Goal: Task Accomplishment & Management: Complete application form

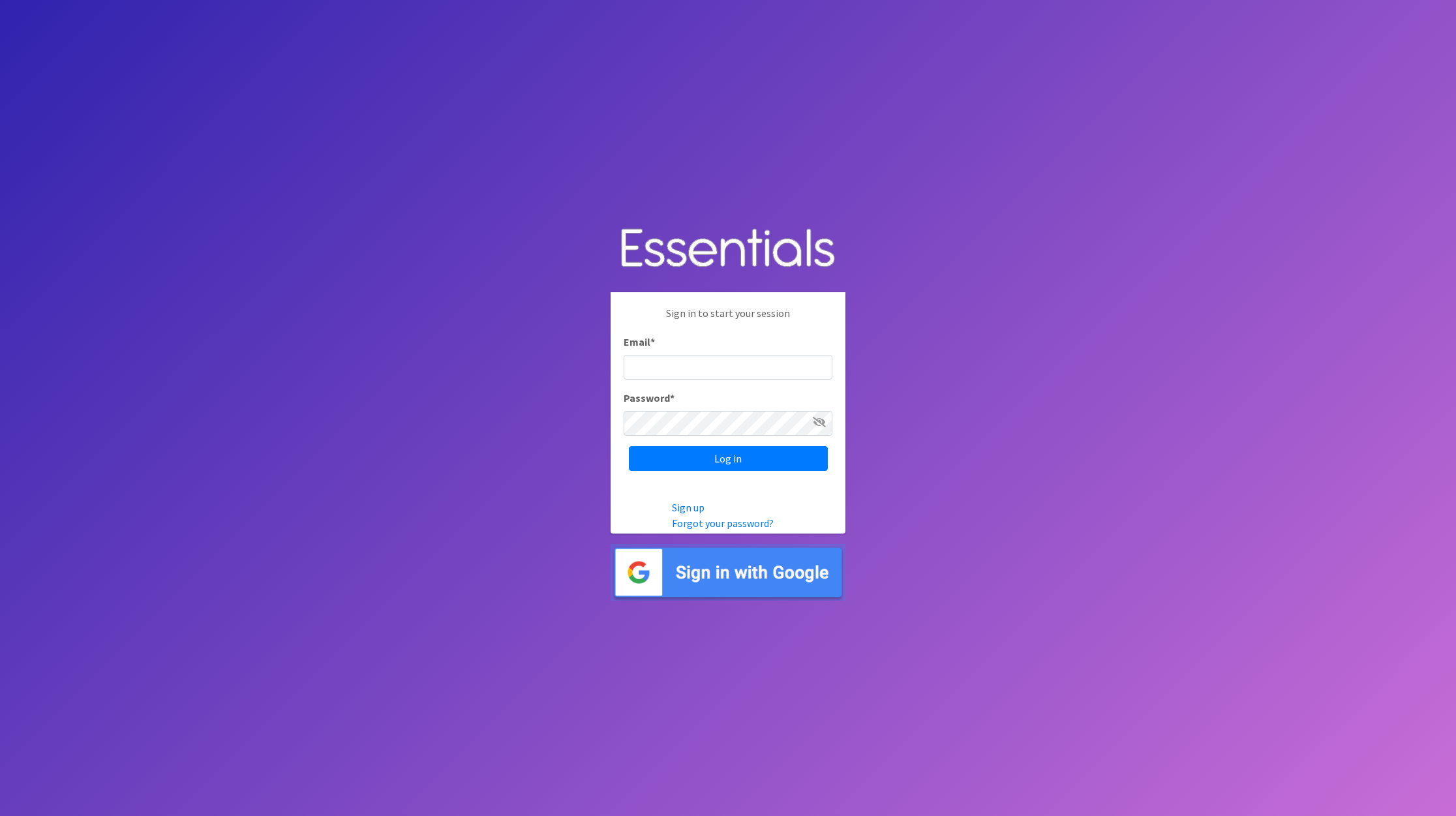
type input "[EMAIL_ADDRESS][DOMAIN_NAME]"
click at [628, 446] on input "Log in" at bounding box center [727, 458] width 199 height 25
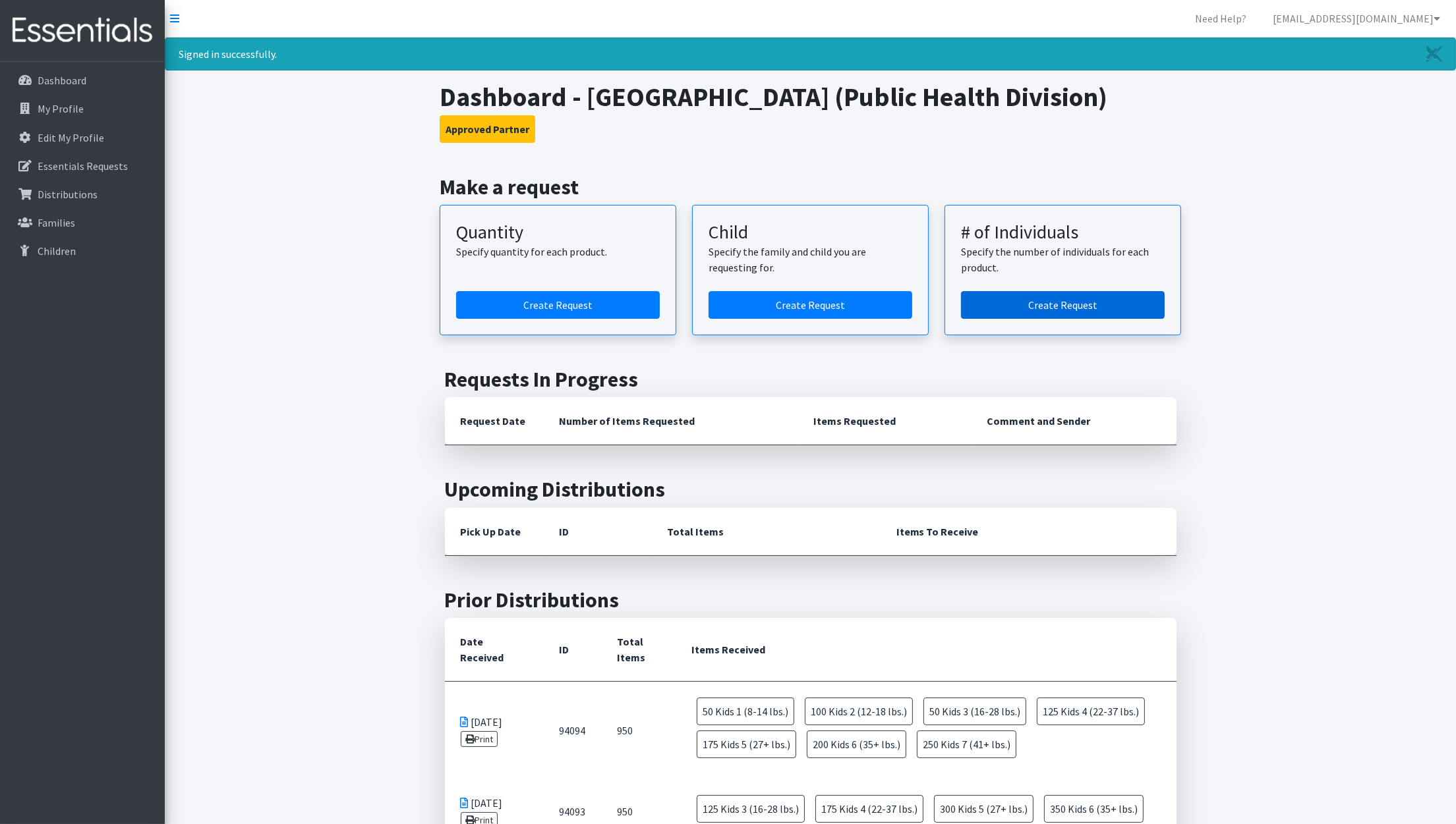
click at [1117, 296] on link "Create Request" at bounding box center [1062, 305] width 203 height 28
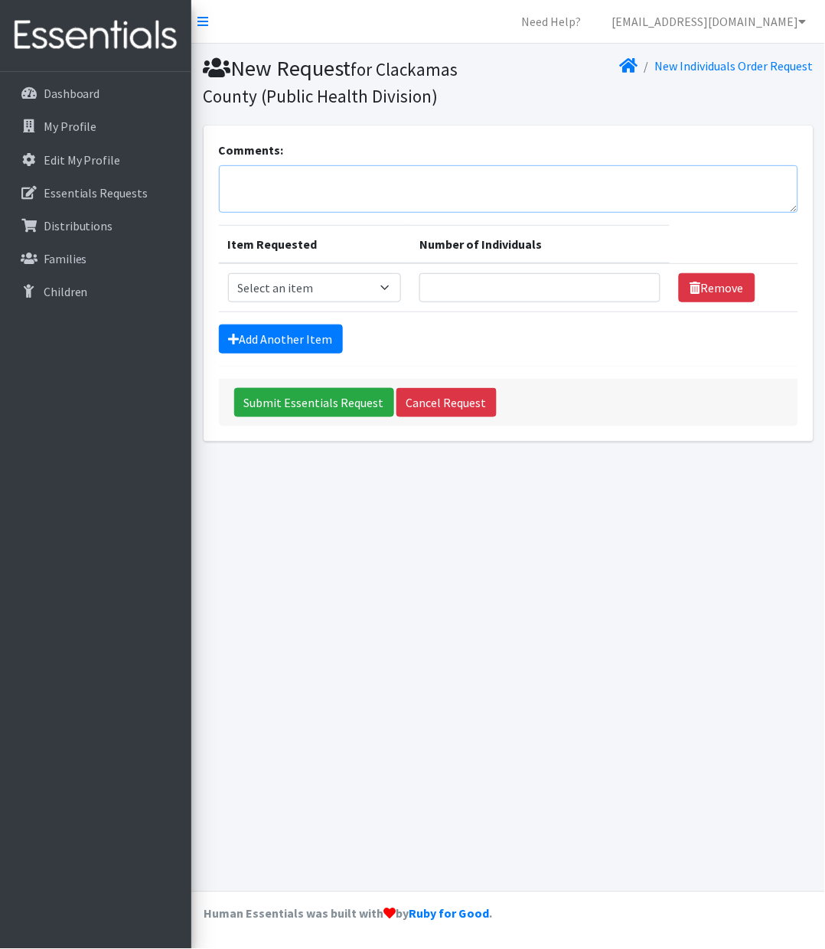
click at [274, 194] on textarea "Comments:" at bounding box center [508, 188] width 579 height 47
type textarea "Ant Farm"
click at [392, 291] on select "Select an item Kids 0 (up to 10 lbs.) Kids 1 (8-14 lbs.) Kids 2 (12-18 lbs.) Ki…" at bounding box center [315, 287] width 174 height 29
select select "4060"
click at [228, 273] on select "Select an item Kids 0 (up to 10 lbs.) Kids 1 (8-14 lbs.) Kids 2 (12-18 lbs.) Ki…" at bounding box center [315, 287] width 174 height 29
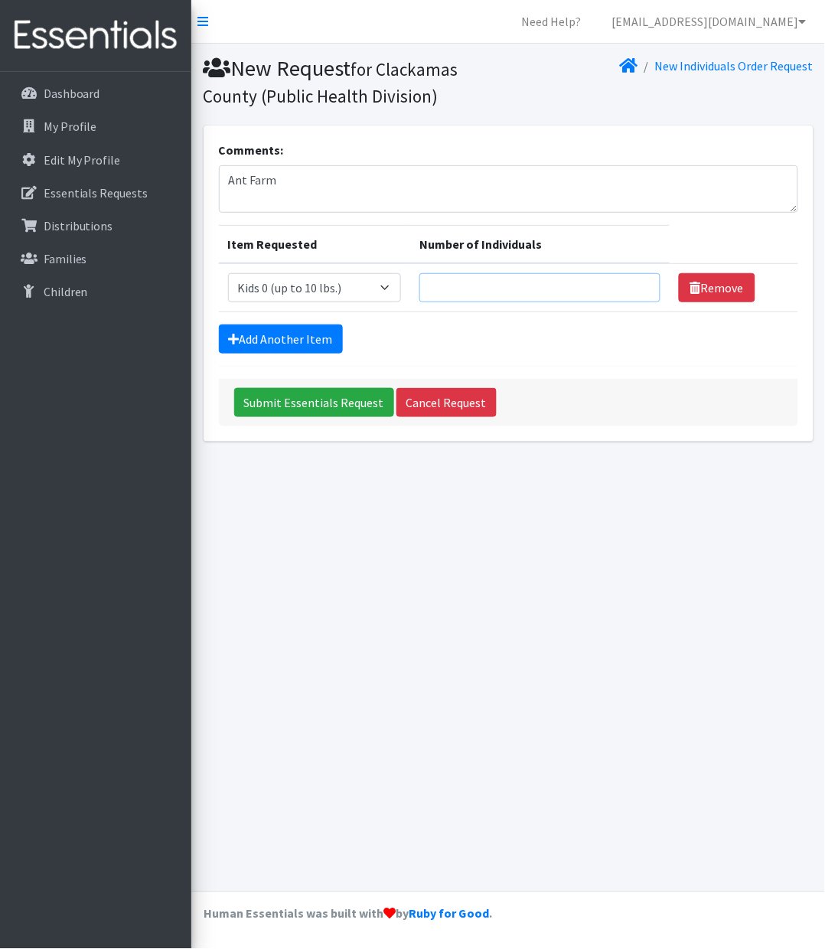
click at [479, 291] on input "Number of Individuals" at bounding box center [539, 287] width 241 height 29
type input "4"
click at [299, 329] on link "Add Another Item" at bounding box center [281, 338] width 124 height 29
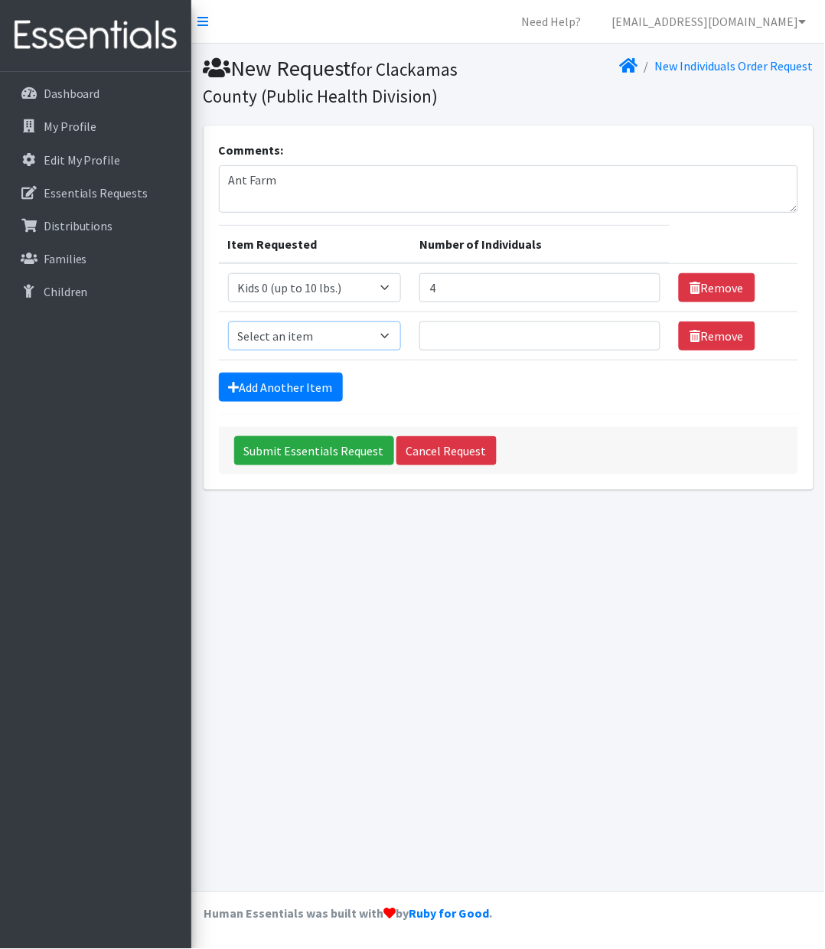
click at [310, 335] on select "Select an item Kids 0 (up to 10 lbs.) Kids 1 (8-14 lbs.) Kids 2 (12-18 lbs.) Ki…" at bounding box center [315, 335] width 174 height 29
select select "4067"
click at [228, 321] on select "Select an item Kids 0 (up to 10 lbs.) Kids 1 (8-14 lbs.) Kids 2 (12-18 lbs.) Ki…" at bounding box center [315, 335] width 174 height 29
click at [461, 341] on input "Number of Individuals" at bounding box center [539, 335] width 241 height 29
type input "3"
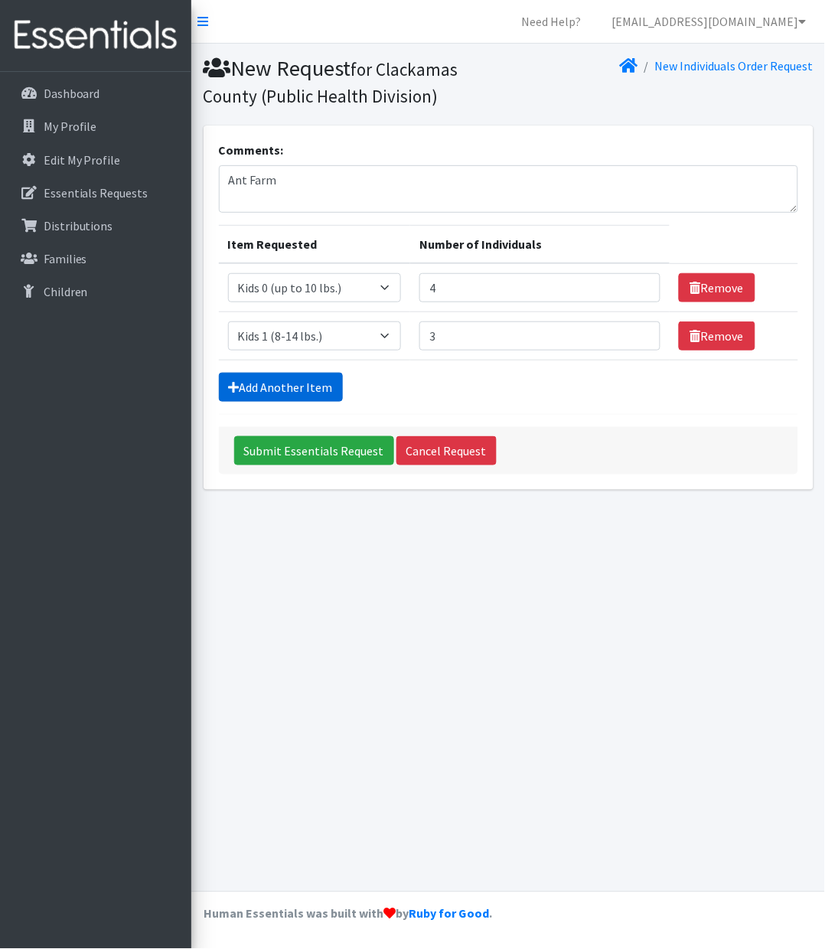
click at [270, 394] on link "Add Another Item" at bounding box center [281, 387] width 124 height 29
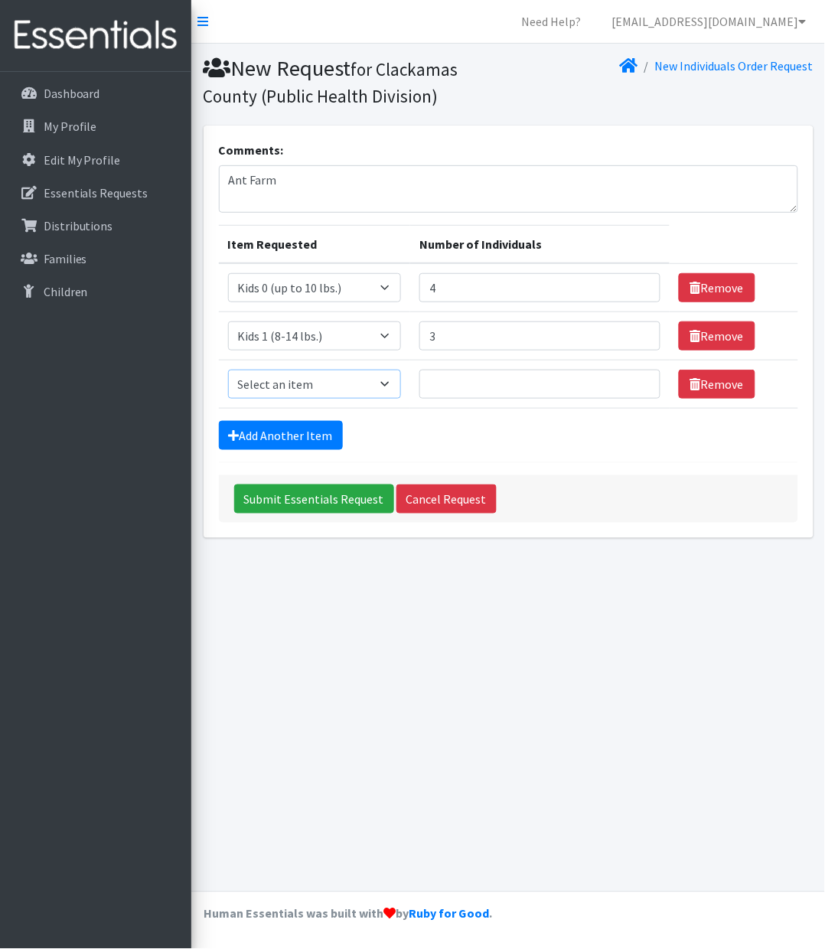
click at [285, 380] on select "Select an item Kids 0 (up to 10 lbs.) Kids 1 (8-14 lbs.) Kids 2 (12-18 lbs.) Ki…" at bounding box center [315, 384] width 174 height 29
select select "4068"
click at [228, 370] on select "Select an item Kids 0 (up to 10 lbs.) Kids 1 (8-14 lbs.) Kids 2 (12-18 lbs.) Ki…" at bounding box center [315, 384] width 174 height 29
click at [472, 389] on input "Number of Individuals" at bounding box center [539, 384] width 241 height 29
type input "1"
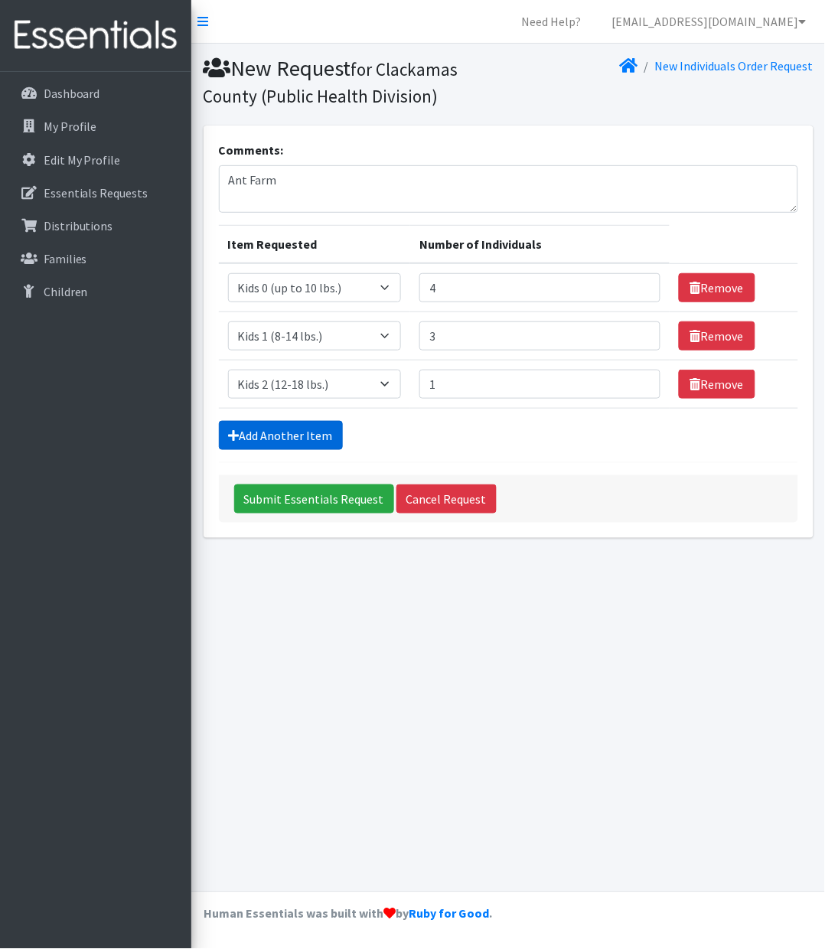
click at [286, 431] on link "Add Another Item" at bounding box center [281, 435] width 124 height 29
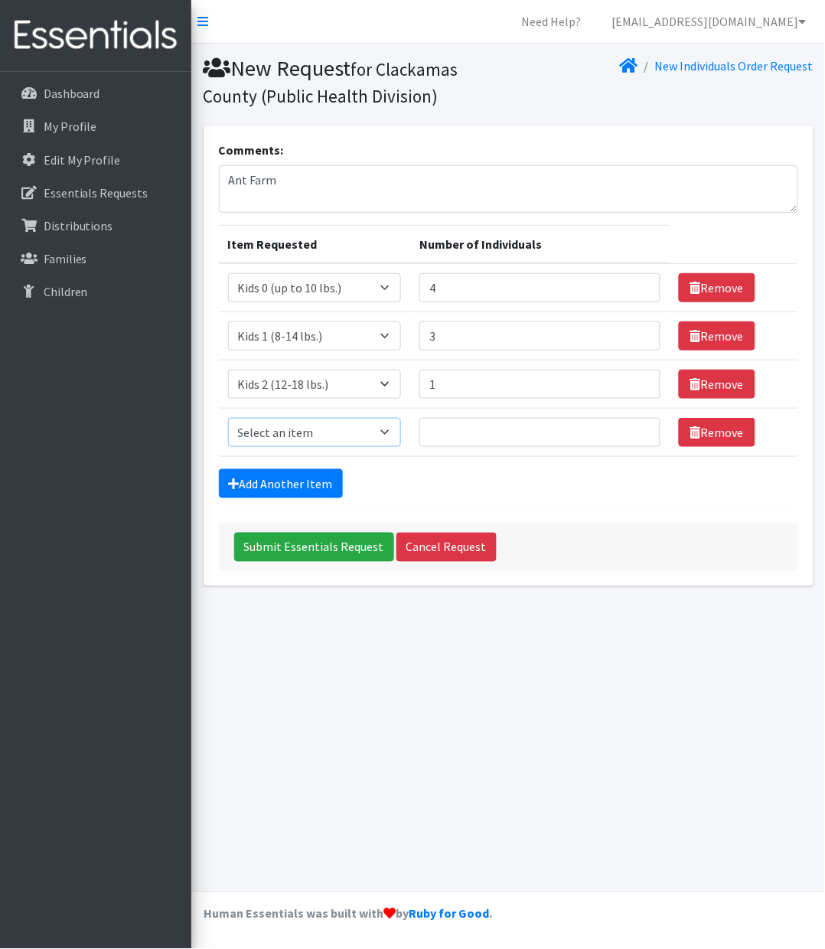
click at [286, 431] on select "Select an item Kids 0 (up to 10 lbs.) Kids 1 (8-14 lbs.) Kids 2 (12-18 lbs.) Ki…" at bounding box center [315, 432] width 174 height 29
click at [228, 418] on select "Select an item Kids 0 (up to 10 lbs.) Kids 1 (8-14 lbs.) Kids 2 (12-18 lbs.) Ki…" at bounding box center [315, 432] width 174 height 29
click at [386, 438] on select "Select an item Kids 0 (up to 10 lbs.) Kids 1 (8-14 lbs.) Kids 2 (12-18 lbs.) Ki…" at bounding box center [315, 432] width 174 height 29
select select "4036"
click at [228, 418] on select "Select an item Kids 0 (up to 10 lbs.) Kids 1 (8-14 lbs.) Kids 2 (12-18 lbs.) Ki…" at bounding box center [315, 432] width 174 height 29
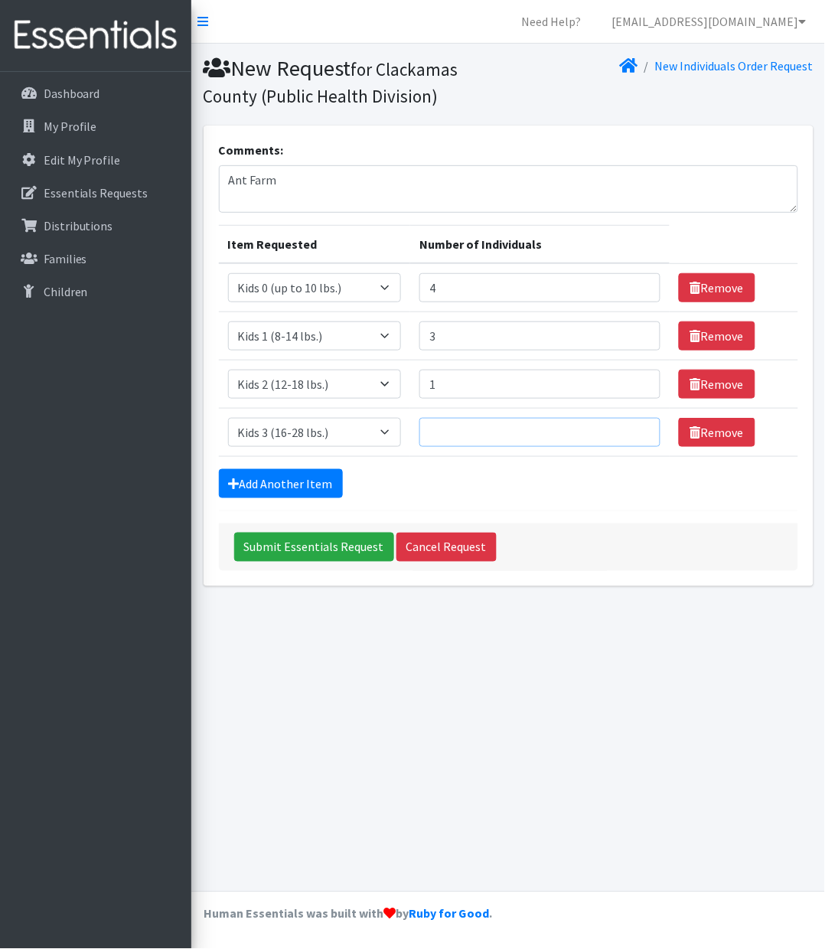
click at [484, 439] on input "Number of Individuals" at bounding box center [539, 432] width 241 height 29
type input "2"
click at [290, 500] on form "Comments: Ant Farm Item Requested Number of Individuals Item Requested Select a…" at bounding box center [508, 356] width 579 height 430
click at [287, 479] on link "Add Another Item" at bounding box center [281, 483] width 124 height 29
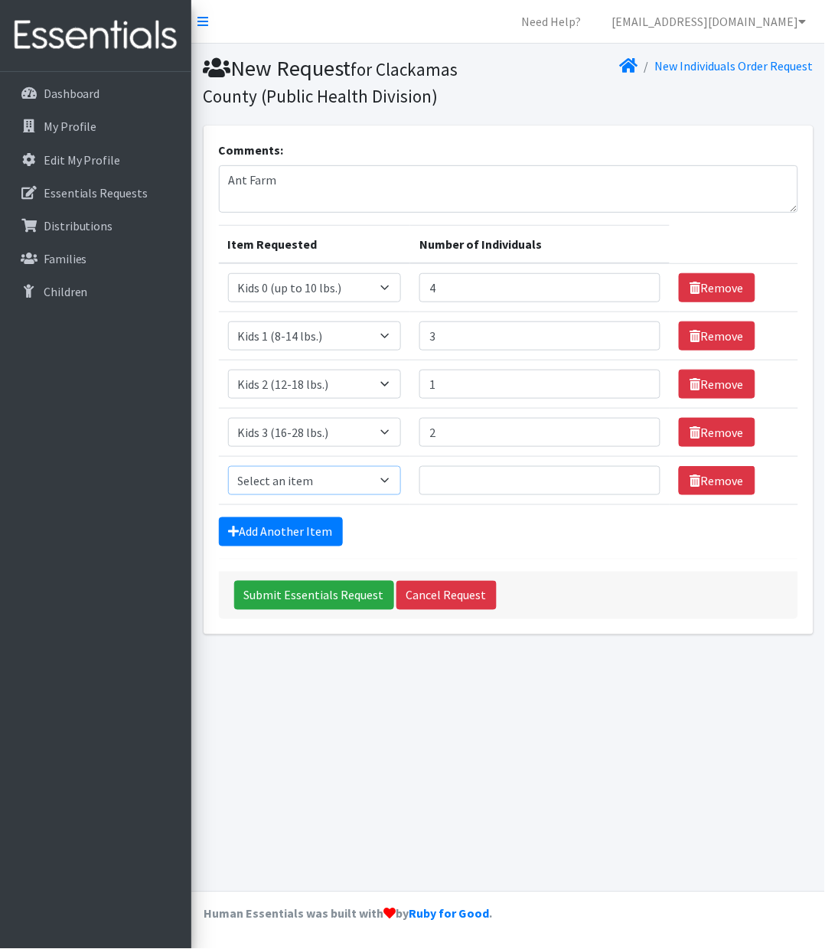
click at [286, 493] on select "Select an item Kids 0 (up to 10 lbs.) Kids 1 (8-14 lbs.) Kids 2 (12-18 lbs.) Ki…" at bounding box center [315, 480] width 174 height 29
select select "4049"
click at [228, 467] on select "Select an item Kids 0 (up to 10 lbs.) Kids 1 (8-14 lbs.) Kids 2 (12-18 lbs.) Ki…" at bounding box center [315, 480] width 174 height 29
click at [475, 480] on input "Number of Individuals" at bounding box center [539, 480] width 241 height 29
type input "4"
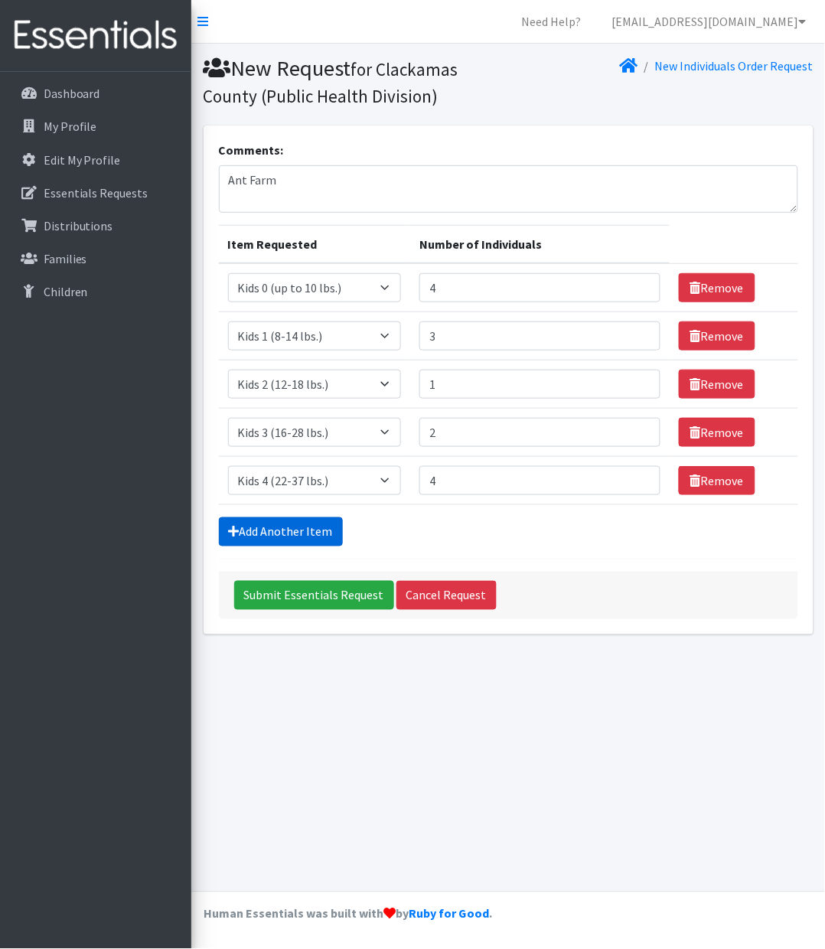
click at [295, 536] on link "Add Another Item" at bounding box center [281, 531] width 124 height 29
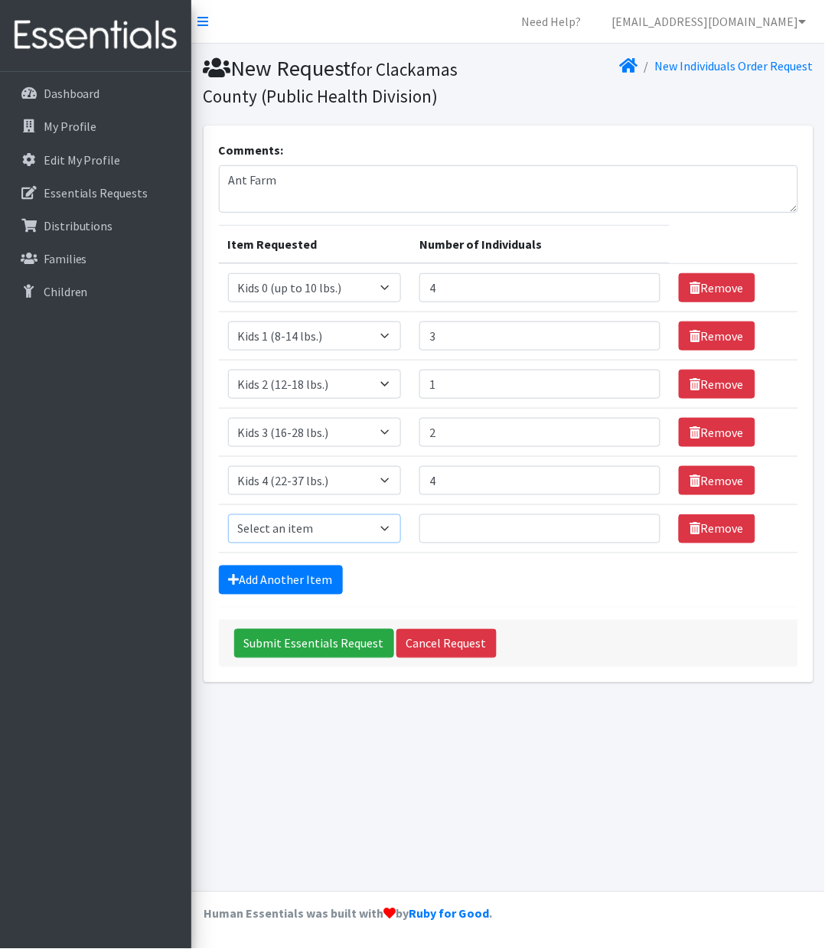
click at [295, 531] on select "Select an item Kids 0 (up to 10 lbs.) Kids 1 (8-14 lbs.) Kids 2 (12-18 lbs.) Ki…" at bounding box center [315, 528] width 174 height 29
select select "4056"
click at [228, 516] on select "Select an item Kids 0 (up to 10 lbs.) Kids 1 (8-14 lbs.) Kids 2 (12-18 lbs.) Ki…" at bounding box center [315, 528] width 174 height 29
click at [479, 537] on input "Number of Individuals" at bounding box center [539, 528] width 241 height 29
type input "4"
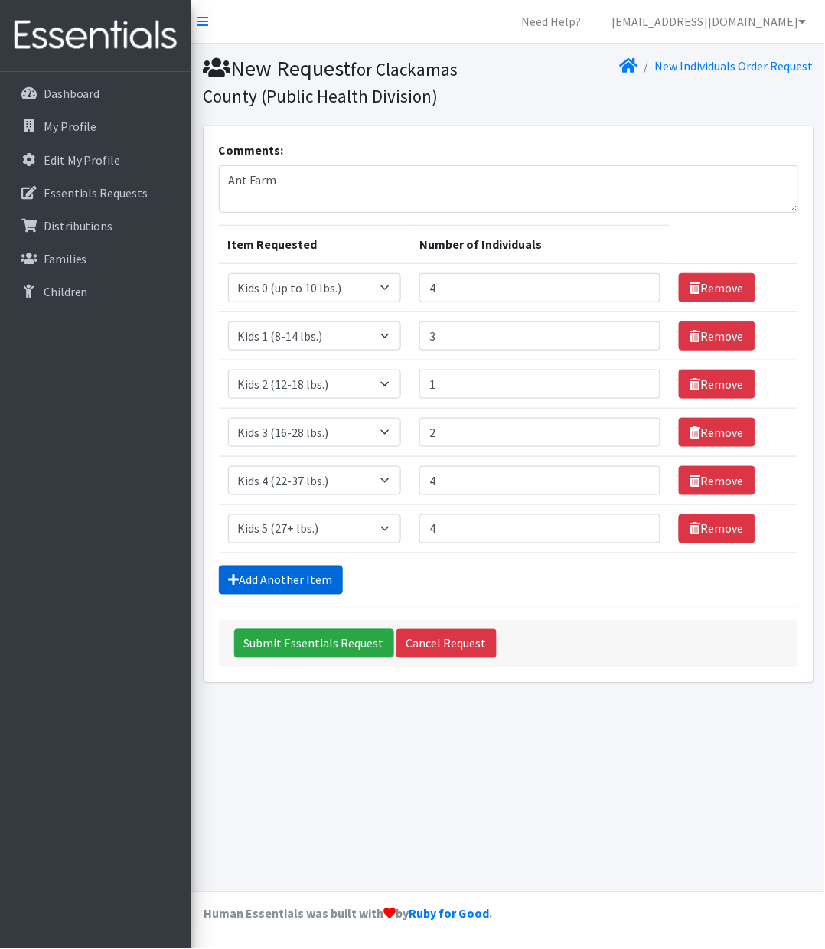
click at [295, 574] on link "Add Another Item" at bounding box center [281, 579] width 124 height 29
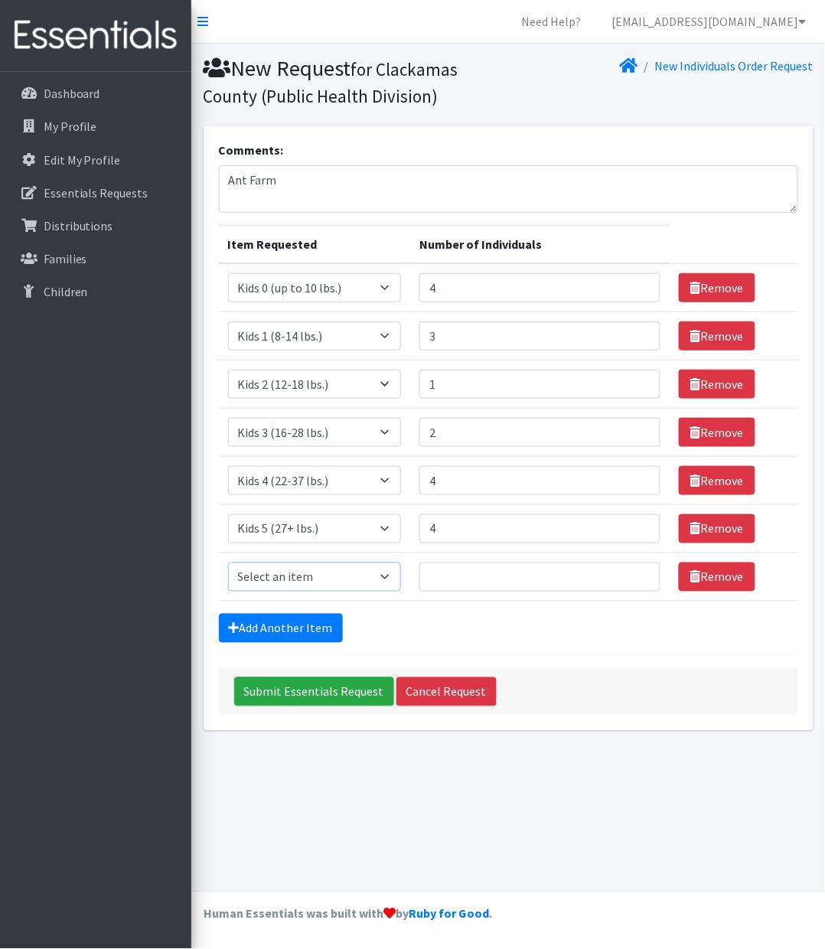
click at [295, 574] on select "Select an item Kids 0 (up to 10 lbs.) Kids 1 (8-14 lbs.) Kids 2 (12-18 lbs.) Ki…" at bounding box center [315, 576] width 174 height 29
click at [476, 583] on input "Number of Individuals" at bounding box center [539, 576] width 241 height 29
type input "10"
click at [298, 578] on select "Select an item Kids 0 (up to 10 lbs.) Kids 1 (8-14 lbs.) Kids 2 (12-18 lbs.) Ki…" at bounding box center [315, 576] width 174 height 29
select select "4059"
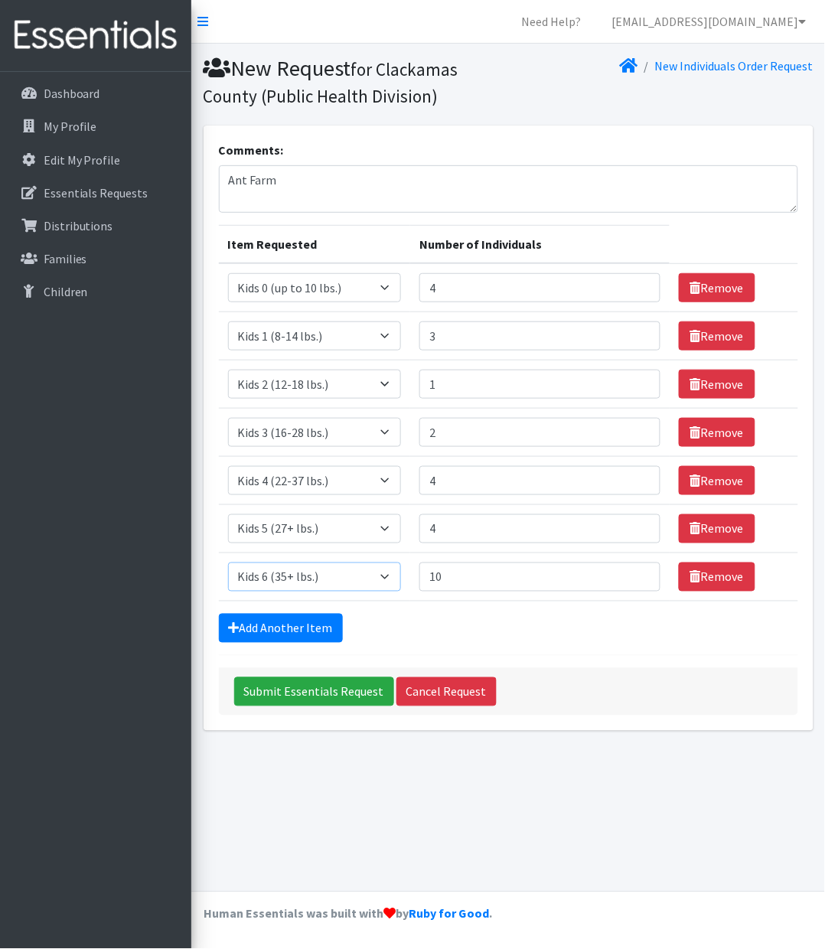
click at [228, 565] on select "Select an item Kids 0 (up to 10 lbs.) Kids 1 (8-14 lbs.) Kids 2 (12-18 lbs.) Ki…" at bounding box center [315, 576] width 174 height 29
click at [286, 637] on link "Add Another Item" at bounding box center [281, 628] width 124 height 29
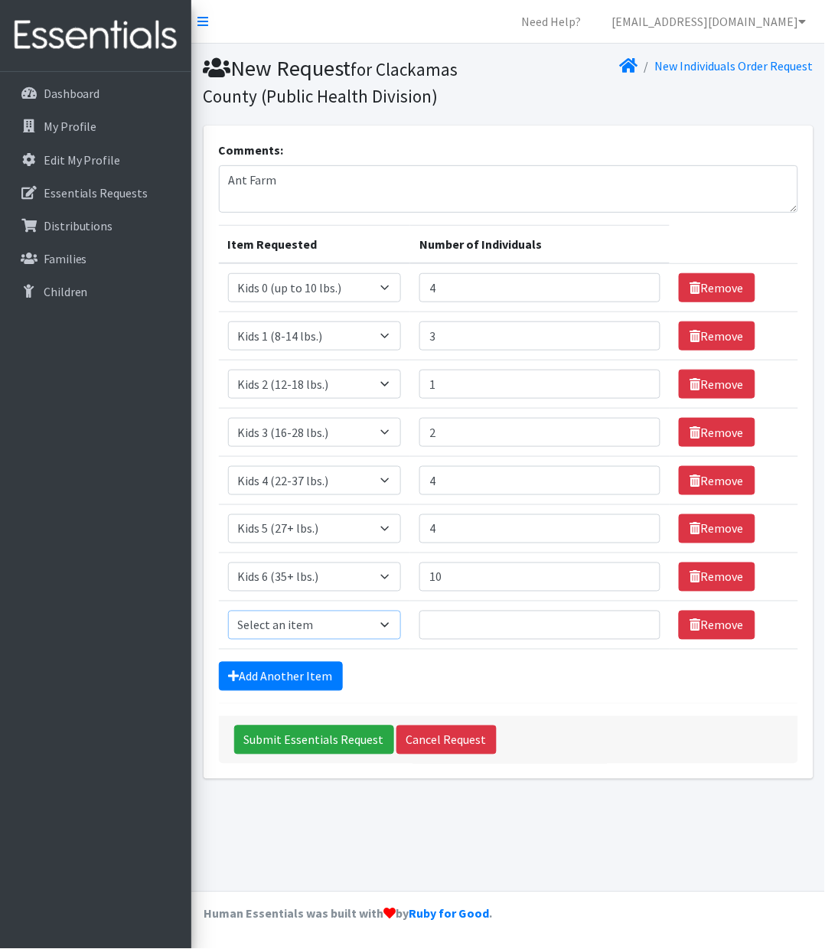
click at [292, 629] on select "Select an item Kids 0 (up to 10 lbs.) Kids 1 (8-14 lbs.) Kids 2 (12-18 lbs.) Ki…" at bounding box center [315, 624] width 174 height 29
select select "11282"
click at [228, 613] on select "Select an item Kids 0 (up to 10 lbs.) Kids 1 (8-14 lbs.) Kids 2 (12-18 lbs.) Ki…" at bounding box center [315, 624] width 174 height 29
click at [447, 627] on input "Number of Individuals" at bounding box center [539, 624] width 241 height 29
type input "10"
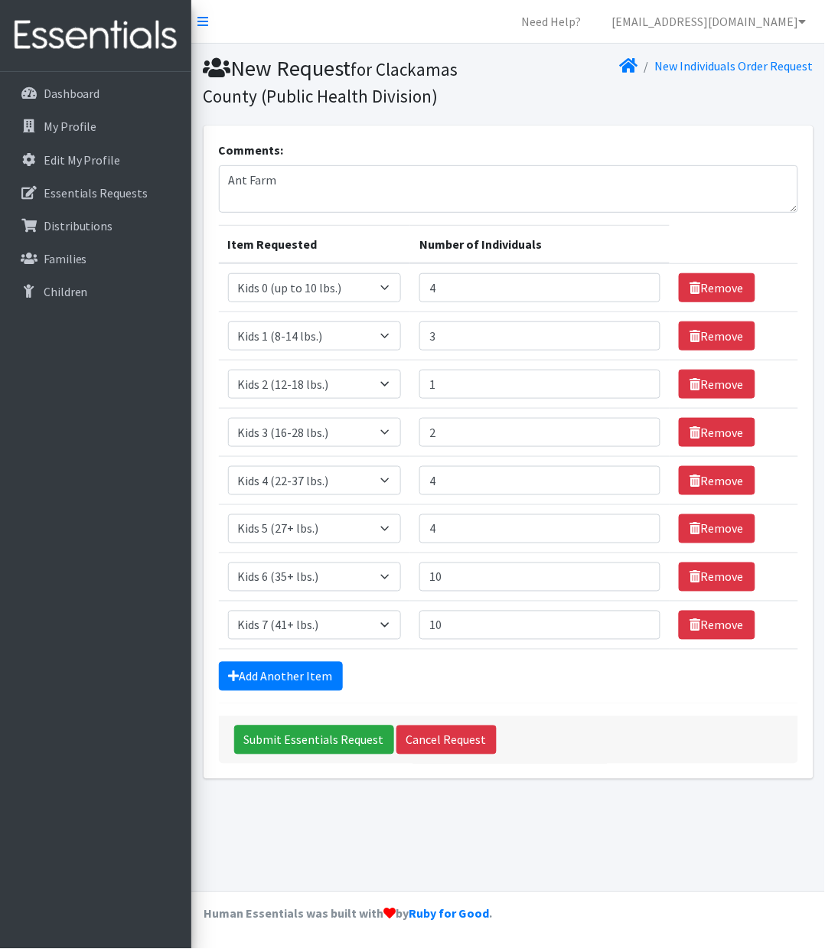
click at [500, 675] on div "Add Another Item" at bounding box center [508, 676] width 579 height 29
click at [311, 746] on input "Submit Essentials Request" at bounding box center [314, 739] width 160 height 29
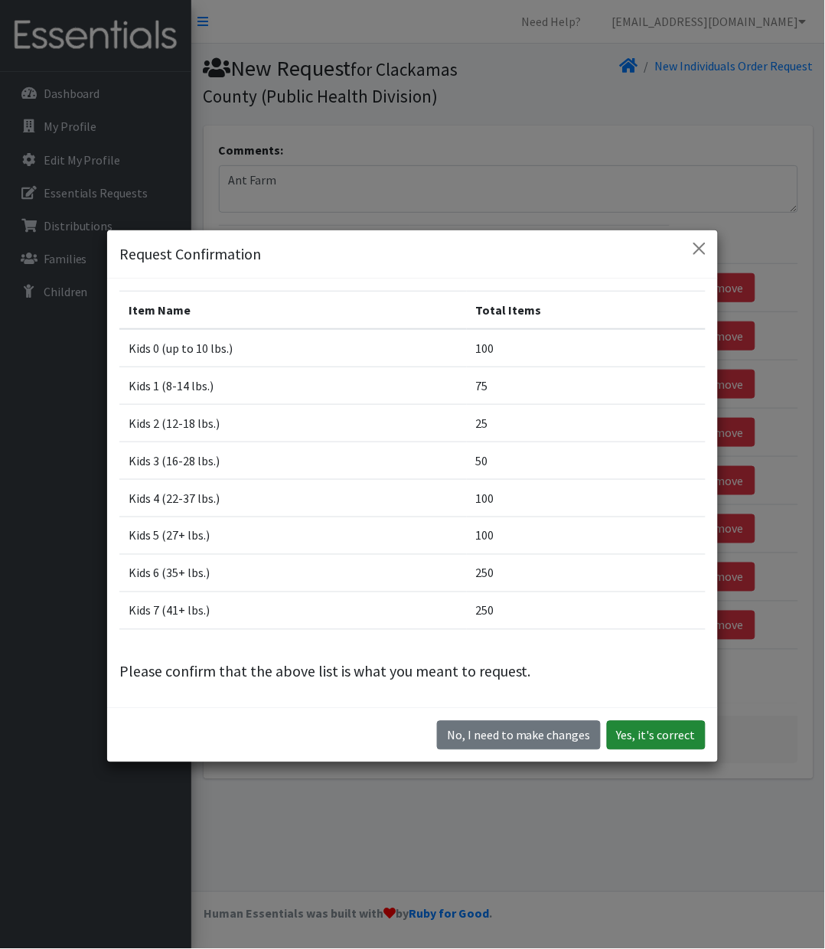
click at [634, 734] on button "Yes, it's correct" at bounding box center [656, 735] width 99 height 29
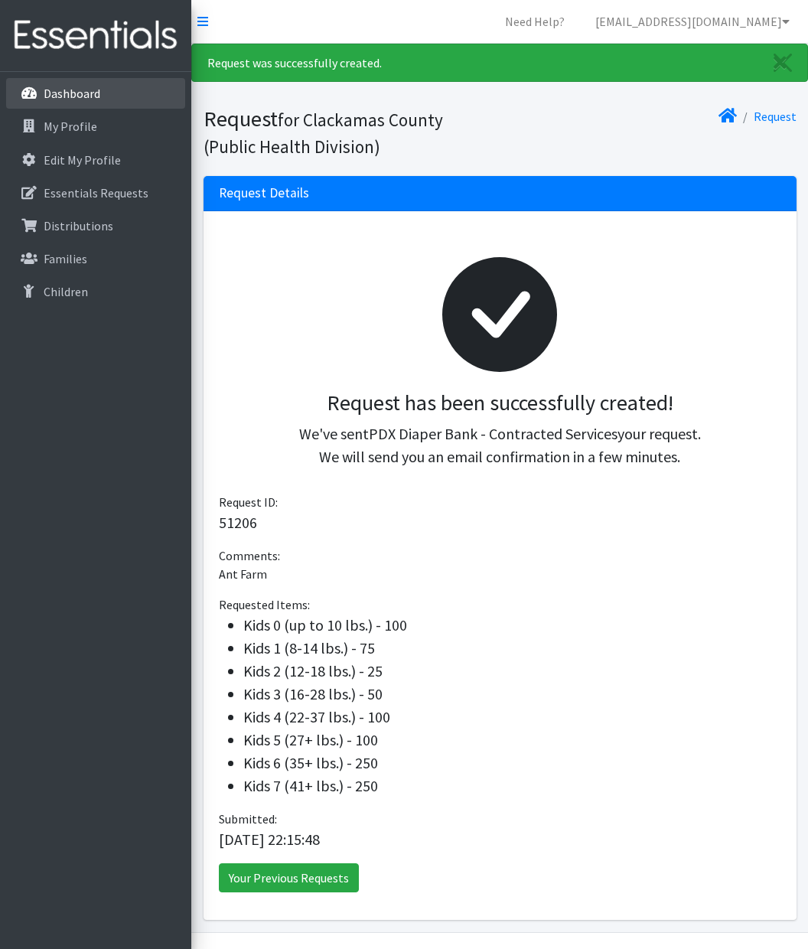
click at [106, 103] on link "Dashboard" at bounding box center [95, 93] width 179 height 31
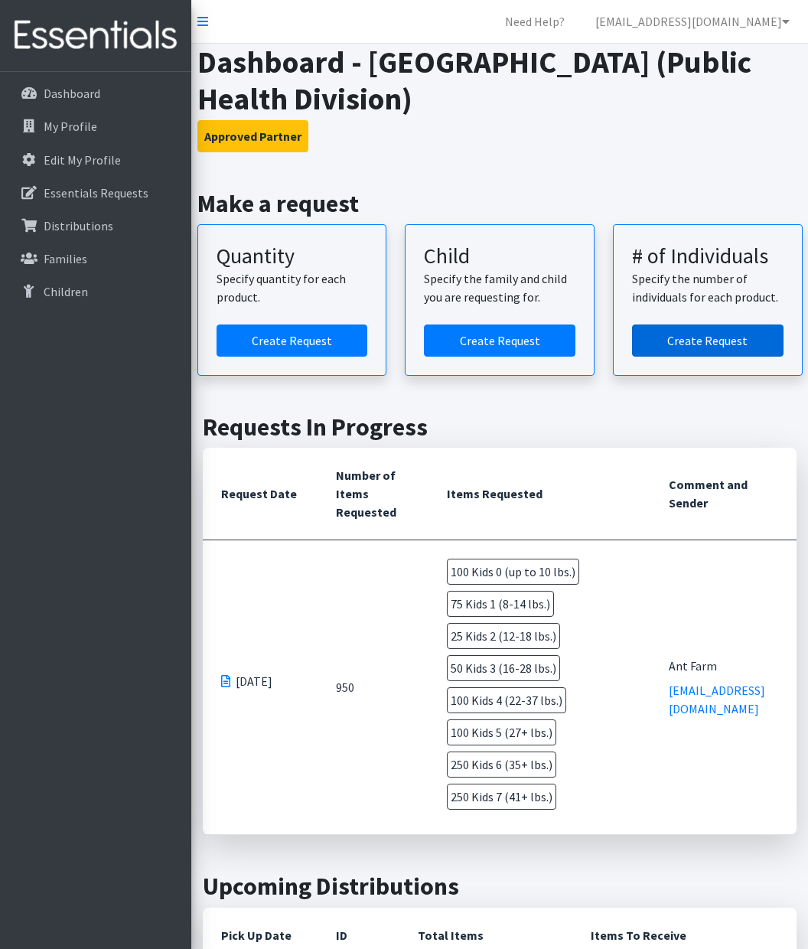
click at [737, 337] on link "Create Request" at bounding box center [707, 340] width 151 height 32
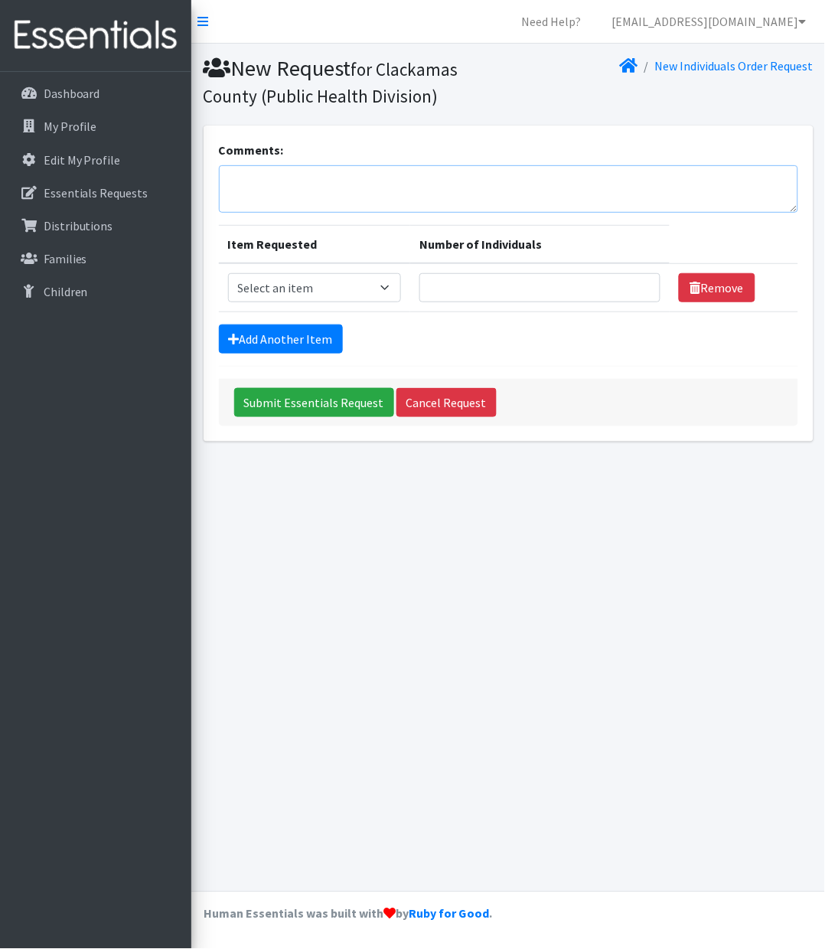
click at [274, 190] on textarea "Comments:" at bounding box center [508, 188] width 579 height 47
type textarea "[GEOGRAPHIC_DATA]"
click at [391, 286] on select "Select an item Kids 0 (up to 10 lbs.) Kids 1 (8-14 lbs.) Kids 2 (12-18 lbs.) Ki…" at bounding box center [315, 287] width 174 height 29
select select "4049"
click at [228, 273] on select "Select an item Kids 0 (up to 10 lbs.) Kids 1 (8-14 lbs.) Kids 2 (12-18 lbs.) Ki…" at bounding box center [315, 287] width 174 height 29
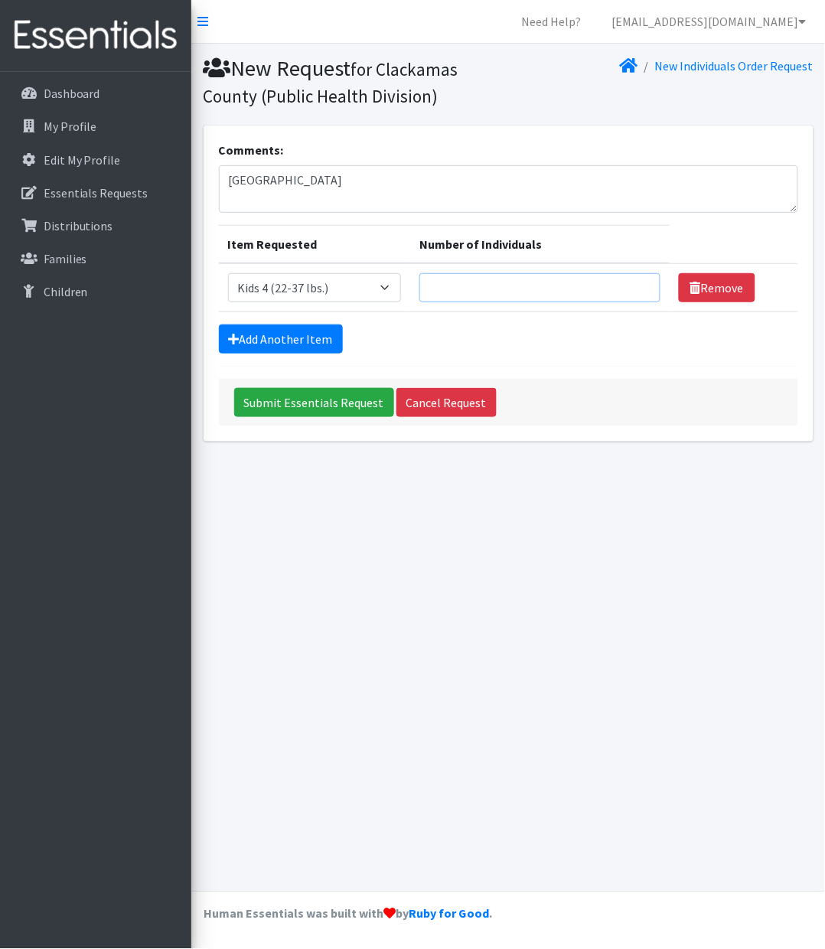
click at [500, 275] on input "Number of Individuals" at bounding box center [539, 287] width 241 height 29
type input "8"
click at [290, 344] on link "Add Another Item" at bounding box center [281, 338] width 124 height 29
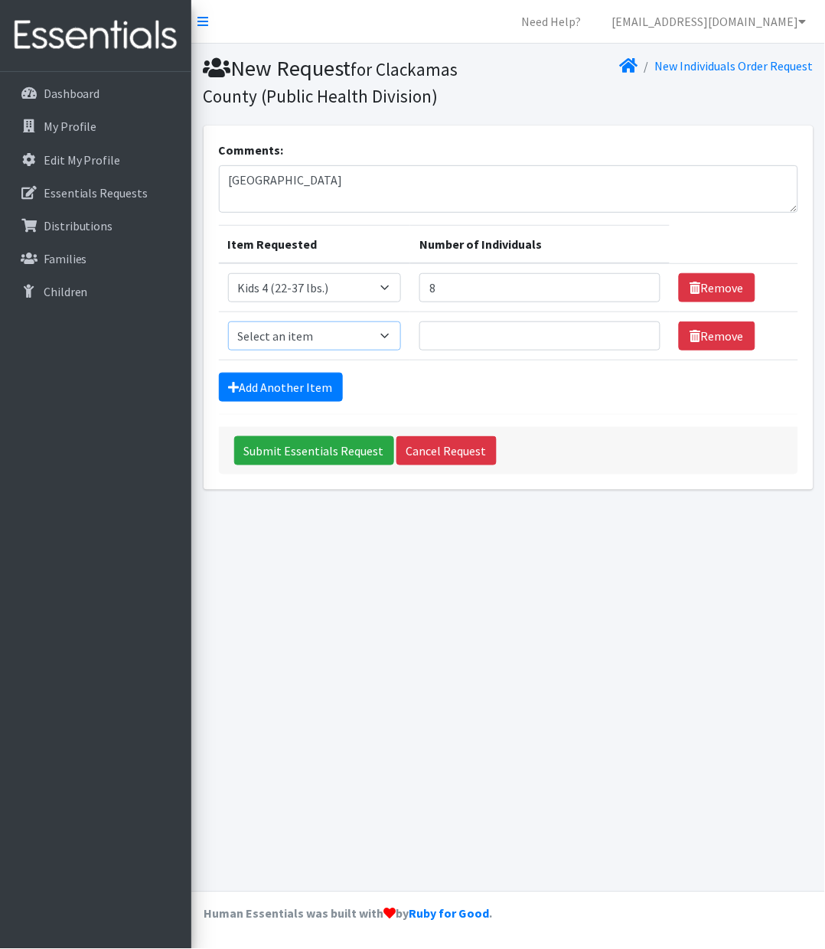
click at [290, 344] on select "Select an item Kids 0 (up to 10 lbs.) Kids 1 (8-14 lbs.) Kids 2 (12-18 lbs.) Ki…" at bounding box center [315, 335] width 174 height 29
select select "4056"
click at [228, 321] on select "Select an item Kids 0 (up to 10 lbs.) Kids 1 (8-14 lbs.) Kids 2 (12-18 lbs.) Ki…" at bounding box center [315, 335] width 174 height 29
click at [474, 350] on input "Number of Individuals" at bounding box center [539, 335] width 241 height 29
type input "14"
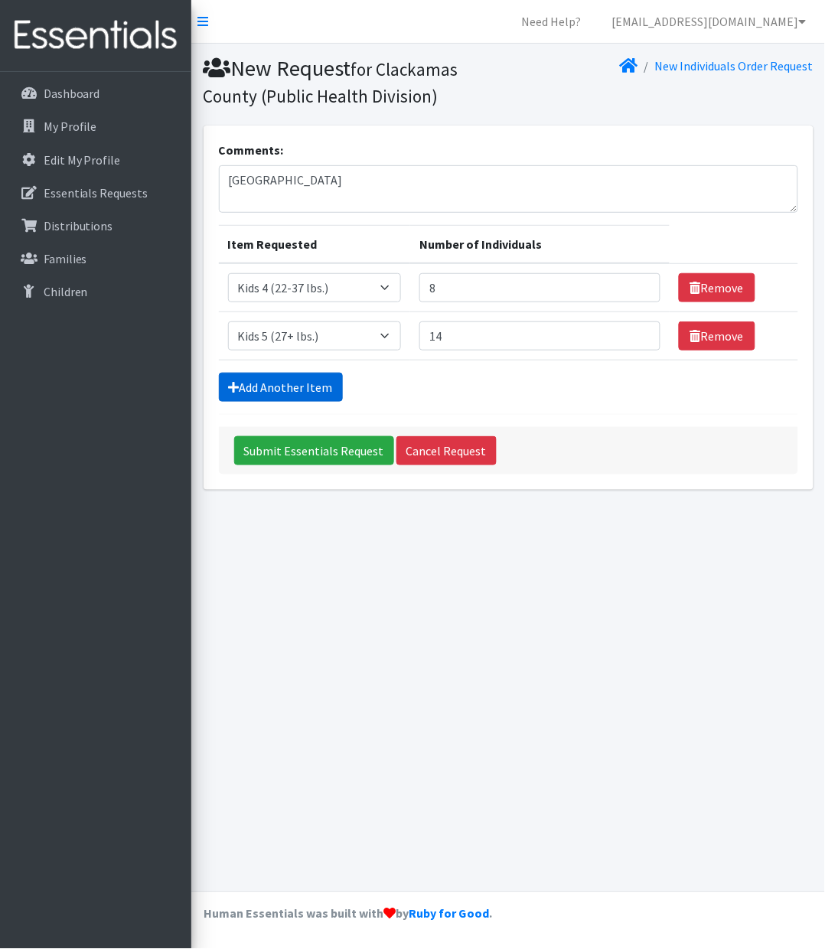
click at [282, 392] on link "Add Another Item" at bounding box center [281, 387] width 124 height 29
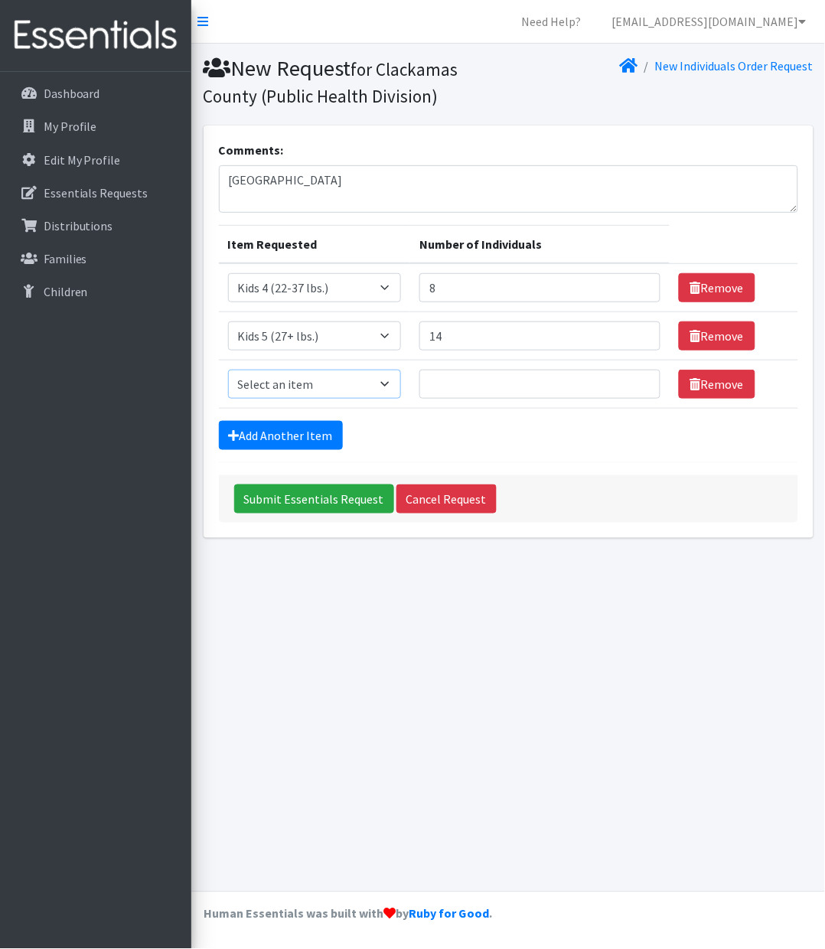
click at [371, 383] on select "Select an item Kids 0 (up to 10 lbs.) Kids 1 (8-14 lbs.) Kids 2 (12-18 lbs.) Ki…" at bounding box center [315, 384] width 174 height 29
select select "4059"
click at [228, 370] on select "Select an item Kids 0 (up to 10 lbs.) Kids 1 (8-14 lbs.) Kids 2 (12-18 lbs.) Ki…" at bounding box center [315, 384] width 174 height 29
click at [448, 384] on input "Number of Individuals" at bounding box center [539, 384] width 241 height 29
type input "16"
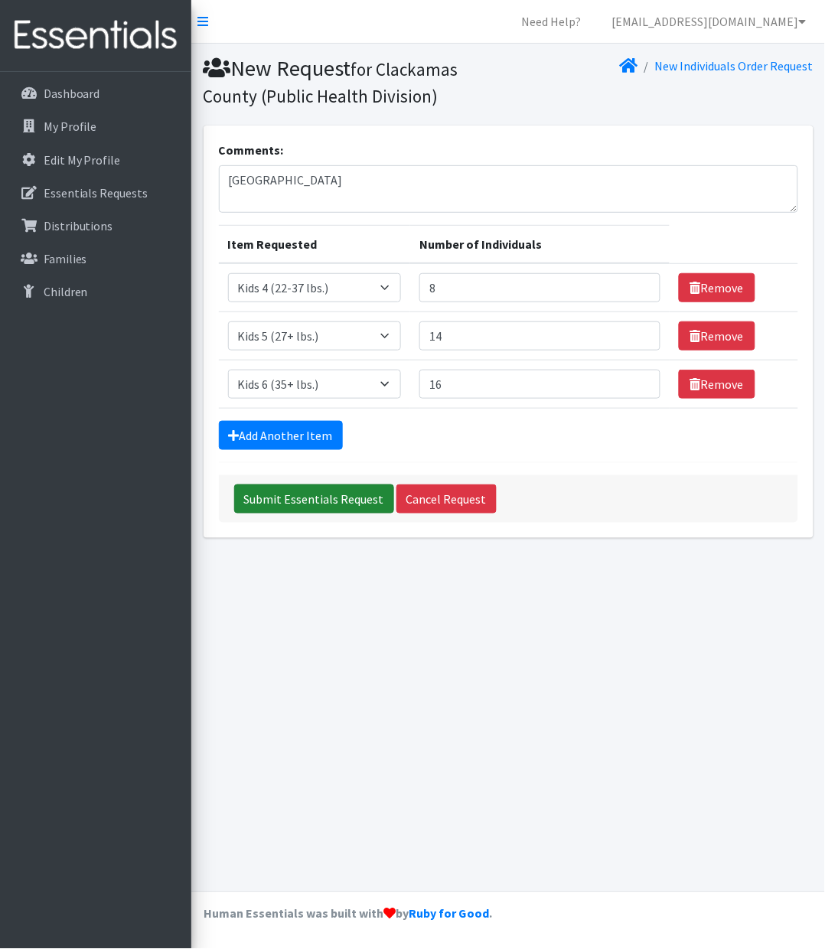
click at [321, 500] on input "Submit Essentials Request" at bounding box center [314, 498] width 160 height 29
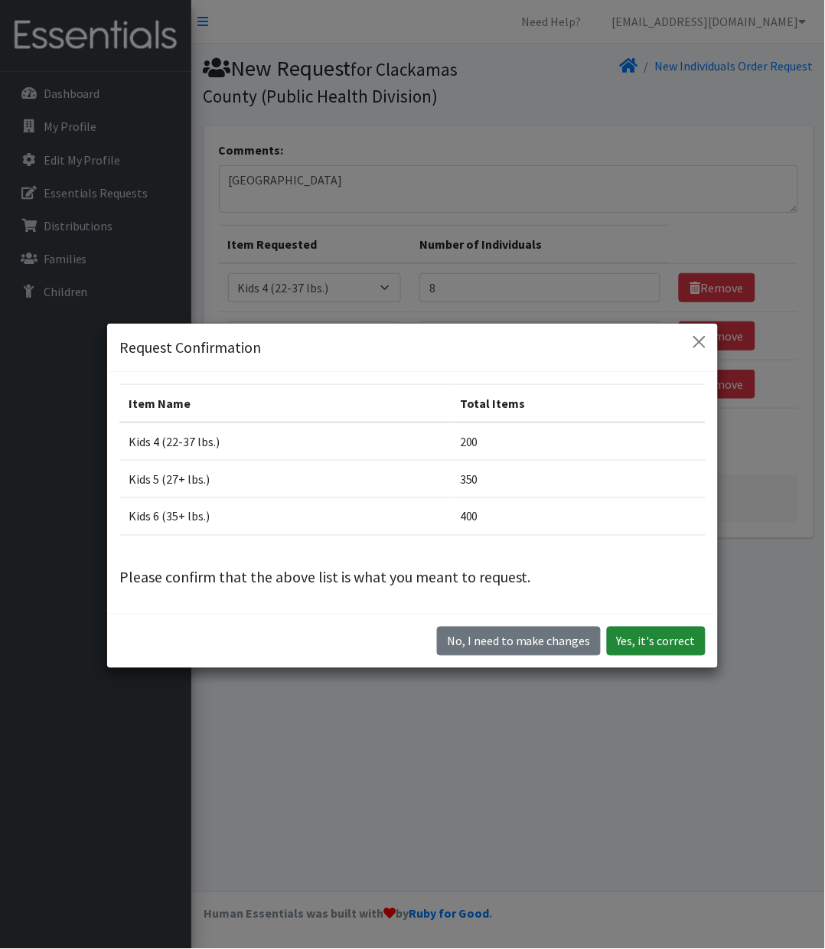
click at [639, 645] on button "Yes, it's correct" at bounding box center [656, 641] width 99 height 29
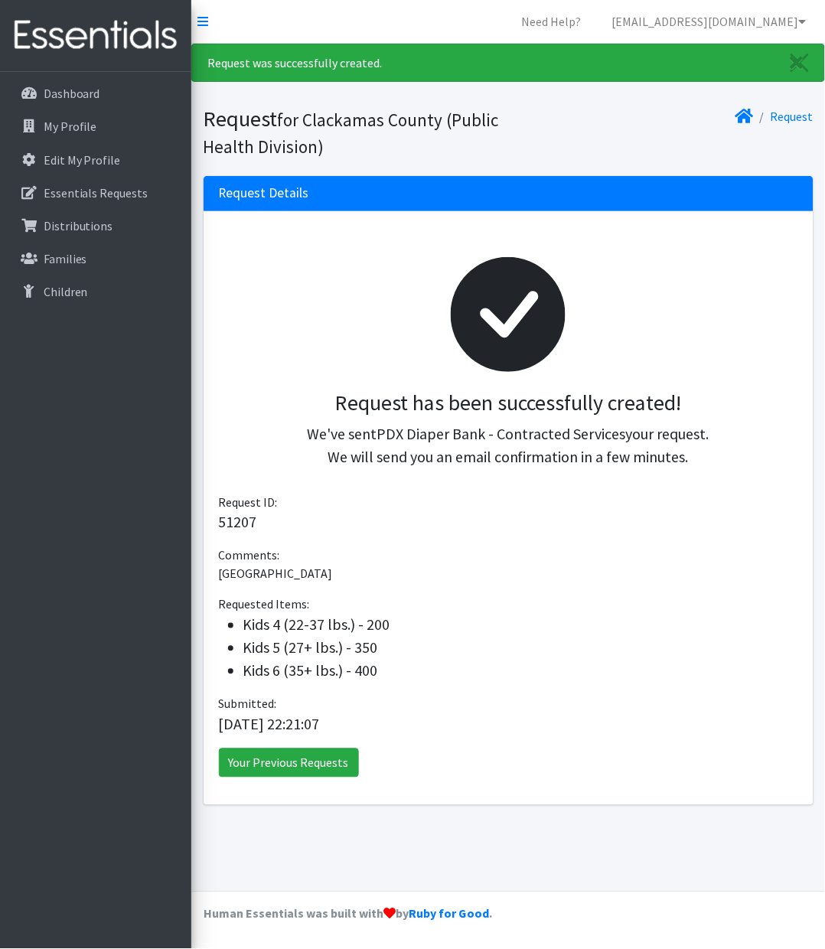
click at [197, 43] on nav "Need Help? lindseyc@clackamas.us Organization Settings My Co-Workers My Profile…" at bounding box center [507, 22] width 633 height 44
click at [103, 89] on link "Dashboard" at bounding box center [95, 93] width 179 height 31
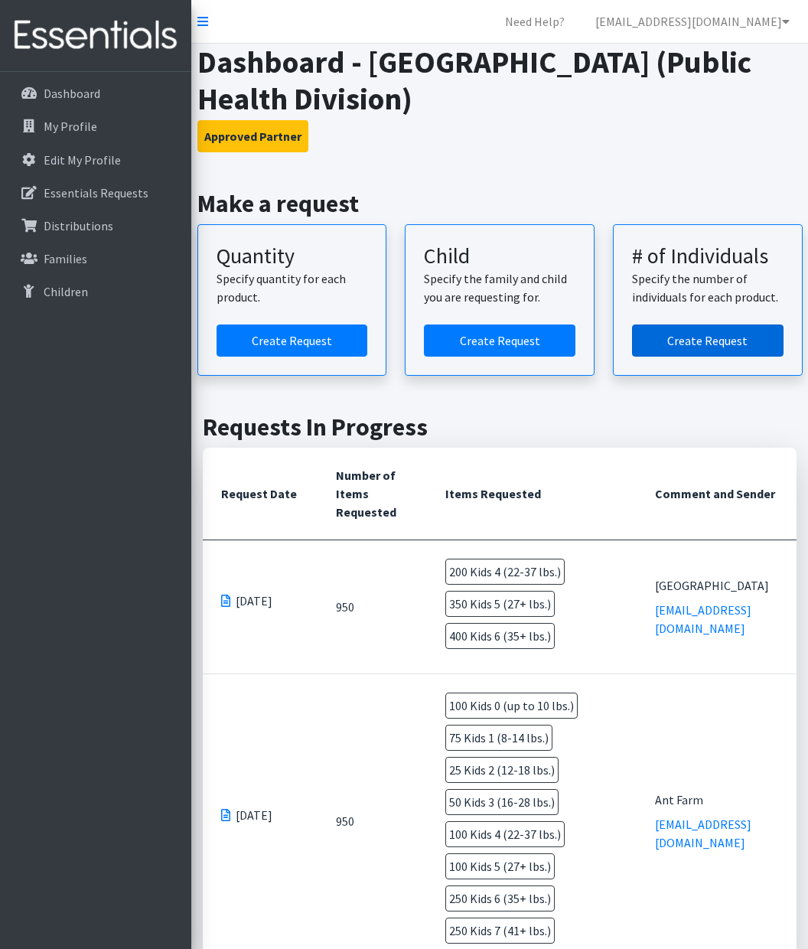
click at [696, 344] on link "Create Request" at bounding box center [707, 340] width 151 height 32
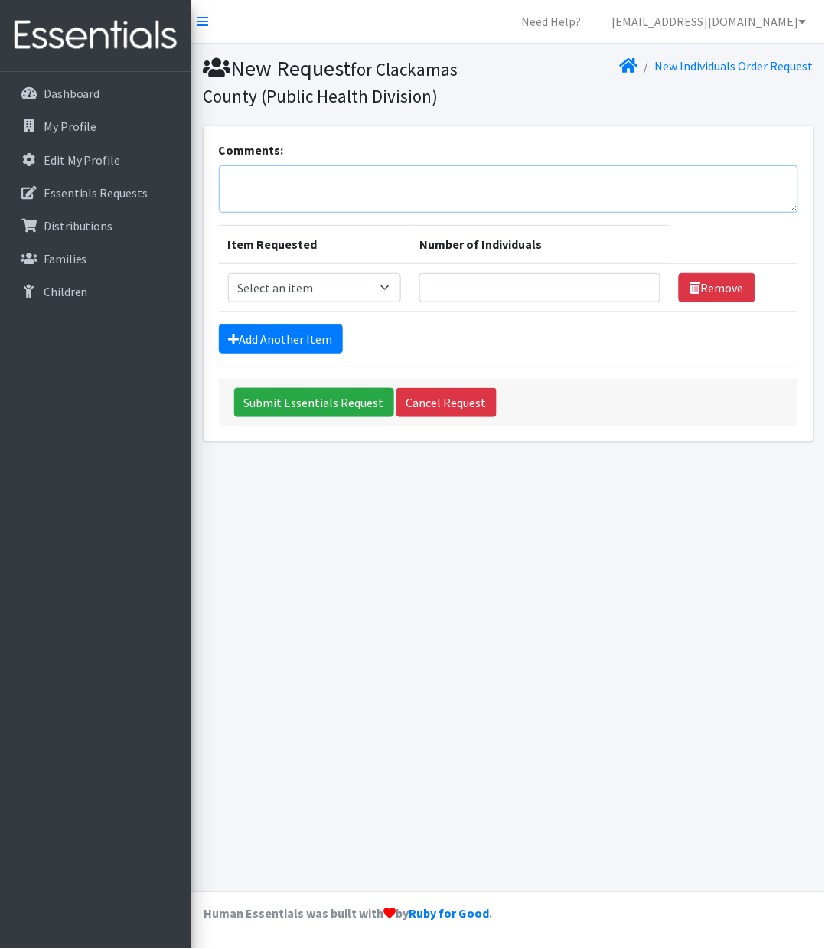
click at [311, 185] on textarea "Comments:" at bounding box center [508, 188] width 579 height 47
type textarea "Todos Juntos"
click at [376, 278] on select "Select an item Kids 0 (up to 10 lbs.) Kids 1 (8-14 lbs.) Kids 2 (12-18 lbs.) Ki…" at bounding box center [315, 287] width 174 height 29
select select "4067"
click at [228, 273] on select "Select an item Kids 0 (up to 10 lbs.) Kids 1 (8-14 lbs.) Kids 2 (12-18 lbs.) Ki…" at bounding box center [315, 287] width 174 height 29
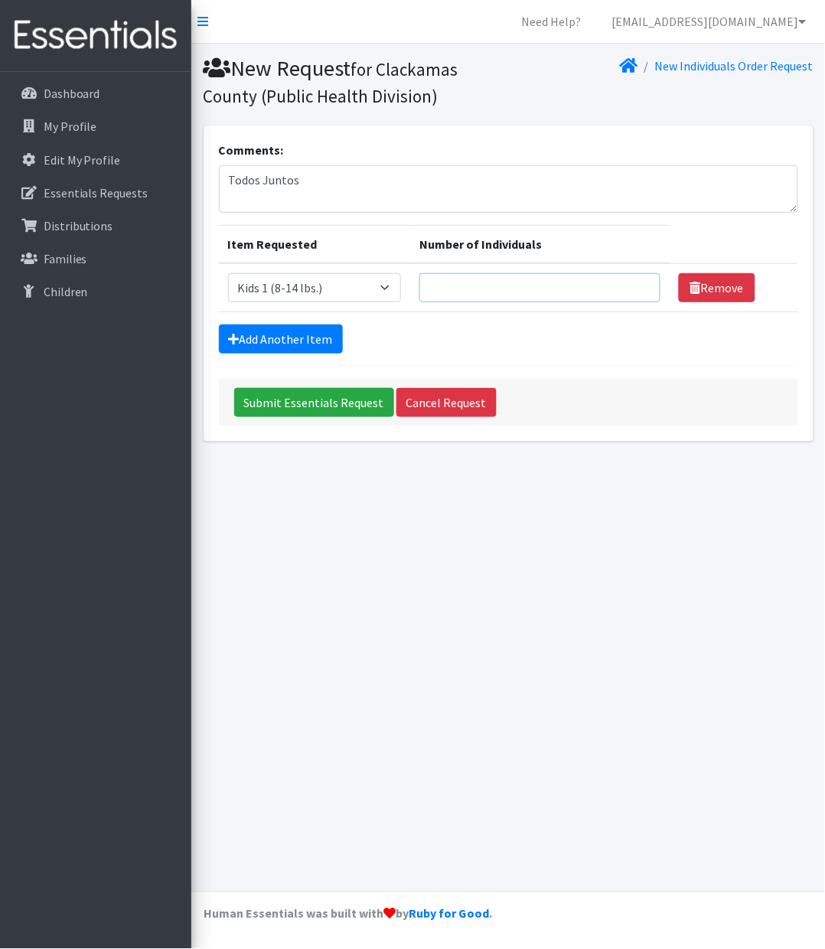
click at [465, 284] on input "Number of Individuals" at bounding box center [539, 287] width 241 height 29
type input "1"
click at [255, 344] on link "Add Another Item" at bounding box center [281, 338] width 124 height 29
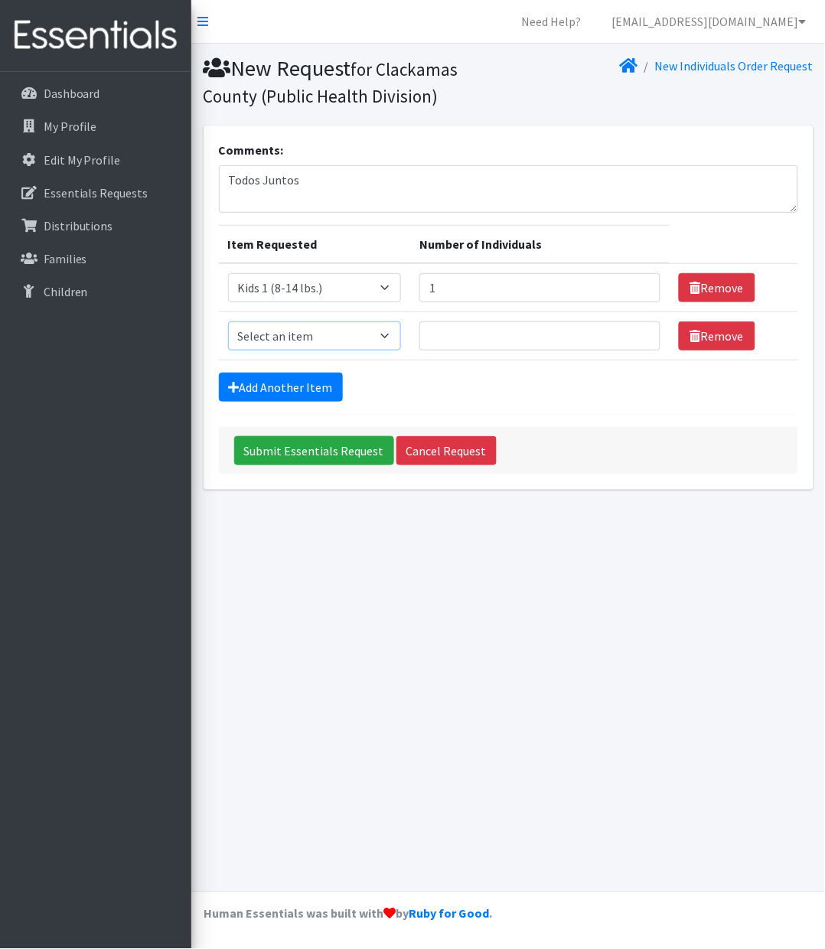
click at [261, 339] on select "Select an item Kids 0 (up to 10 lbs.) Kids 1 (8-14 lbs.) Kids 2 (12-18 lbs.) Ki…" at bounding box center [315, 335] width 174 height 29
select select "4068"
click at [228, 321] on select "Select an item Kids 0 (up to 10 lbs.) Kids 1 (8-14 lbs.) Kids 2 (12-18 lbs.) Ki…" at bounding box center [315, 335] width 174 height 29
click at [451, 344] on input "Number of Individuals" at bounding box center [539, 335] width 241 height 29
type input "2"
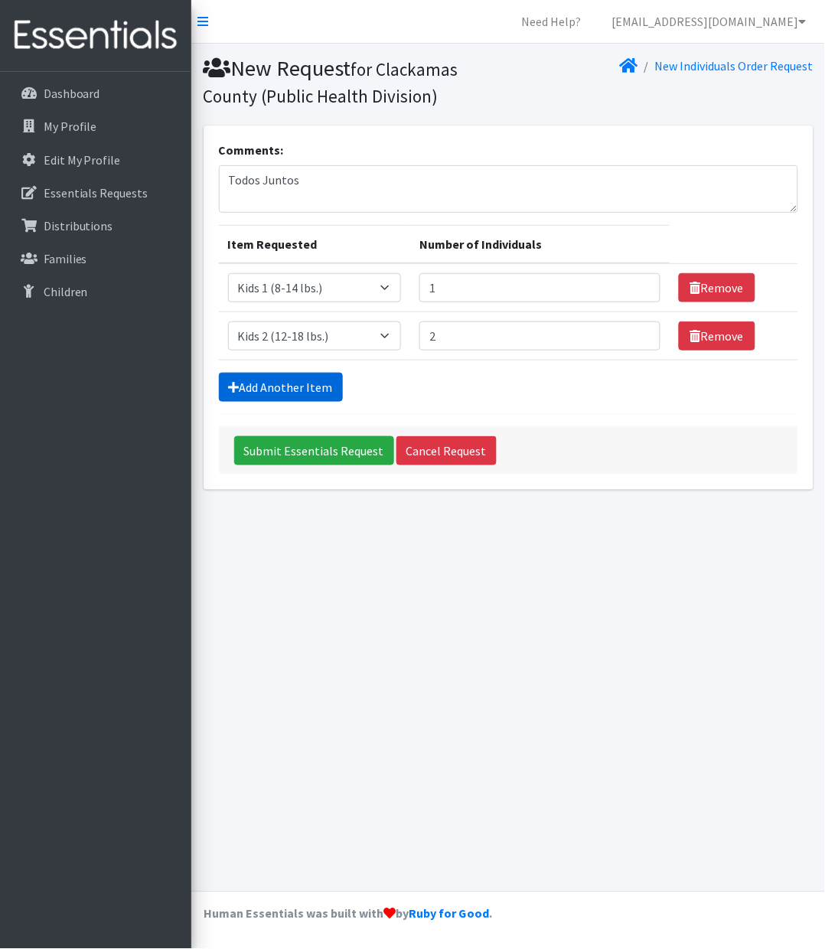
click at [295, 393] on link "Add Another Item" at bounding box center [281, 387] width 124 height 29
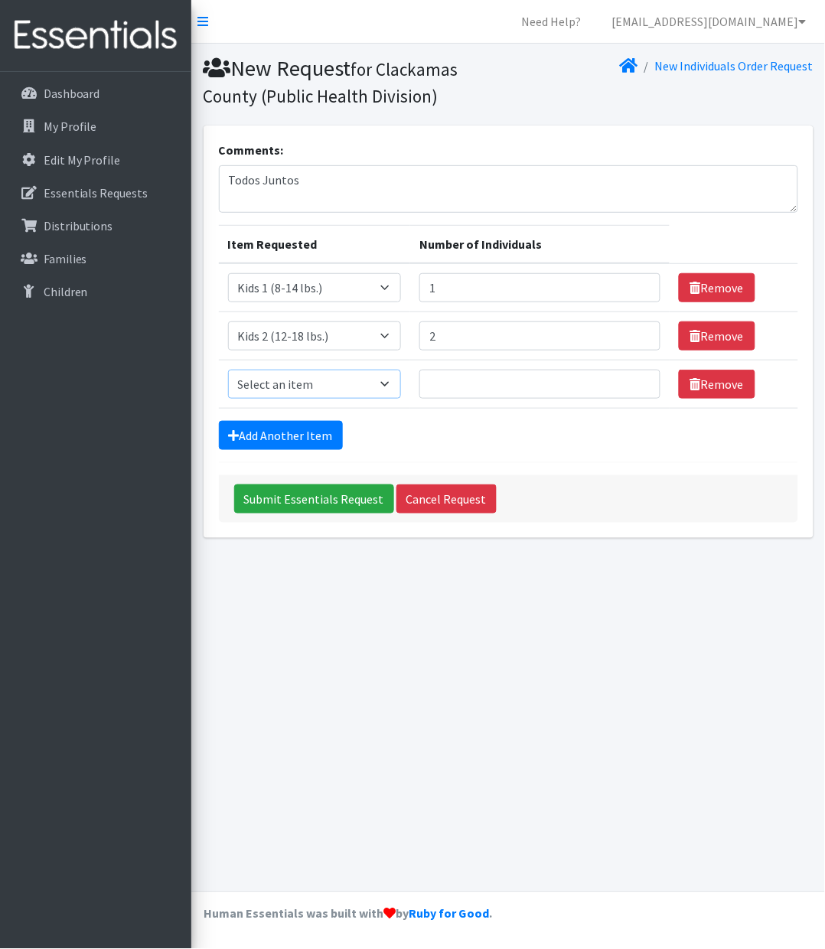
click at [288, 383] on select "Select an item Kids 0 (up to 10 lbs.) Kids 1 (8-14 lbs.) Kids 2 (12-18 lbs.) Ki…" at bounding box center [315, 384] width 174 height 29
select select "4036"
click at [228, 370] on select "Select an item Kids 0 (up to 10 lbs.) Kids 1 (8-14 lbs.) Kids 2 (12-18 lbs.) Ki…" at bounding box center [315, 384] width 174 height 29
click at [457, 384] on input "Number of Individuals" at bounding box center [539, 384] width 241 height 29
type input "3"
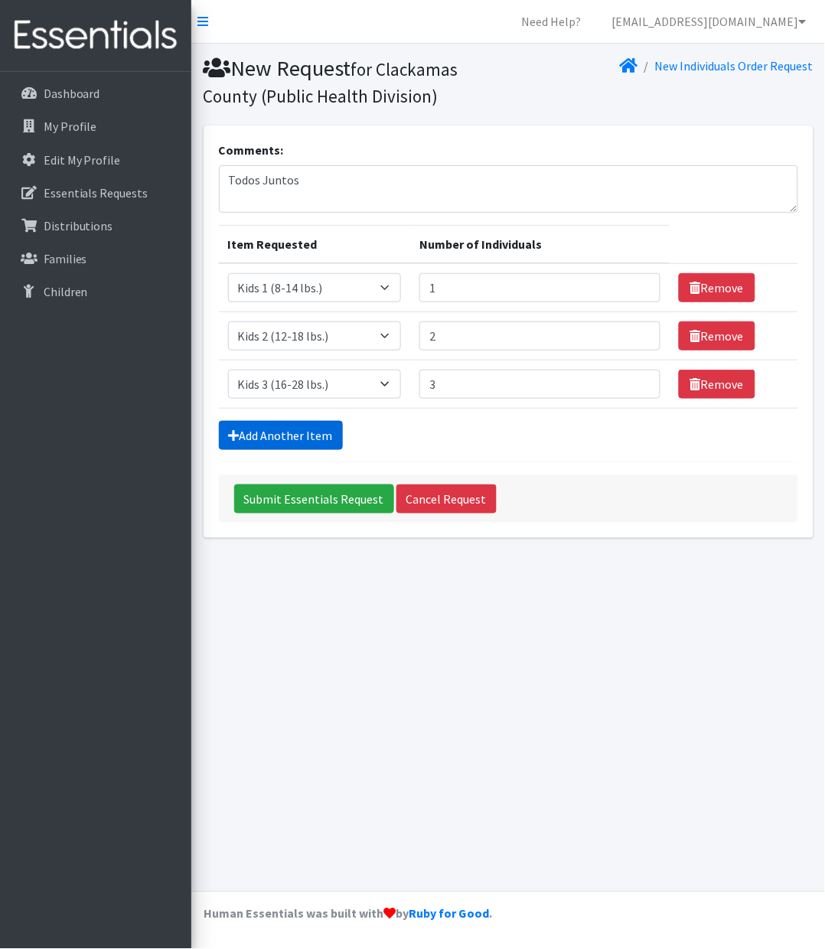
click at [263, 424] on link "Add Another Item" at bounding box center [281, 435] width 124 height 29
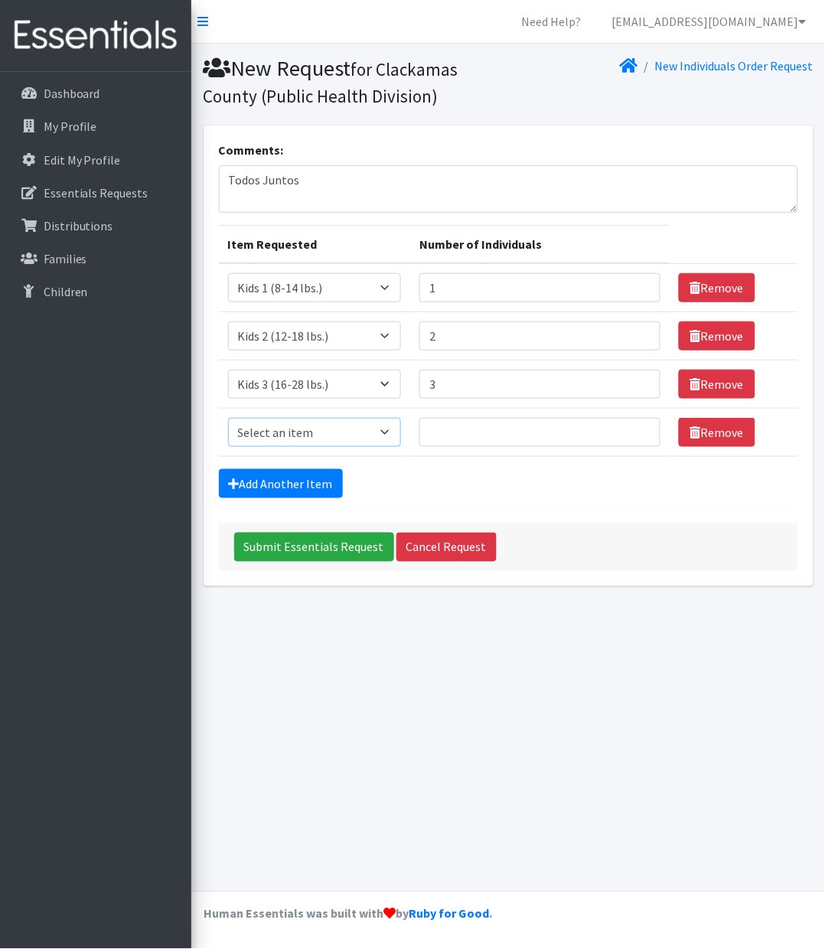
click at [264, 424] on select "Select an item Kids 0 (up to 10 lbs.) Kids 1 (8-14 lbs.) Kids 2 (12-18 lbs.) Ki…" at bounding box center [315, 432] width 174 height 29
select select "4049"
click at [228, 418] on select "Select an item Kids 0 (up to 10 lbs.) Kids 1 (8-14 lbs.) Kids 2 (12-18 lbs.) Ki…" at bounding box center [315, 432] width 174 height 29
click at [455, 431] on input "Number of Individuals" at bounding box center [539, 432] width 241 height 29
type input "9"
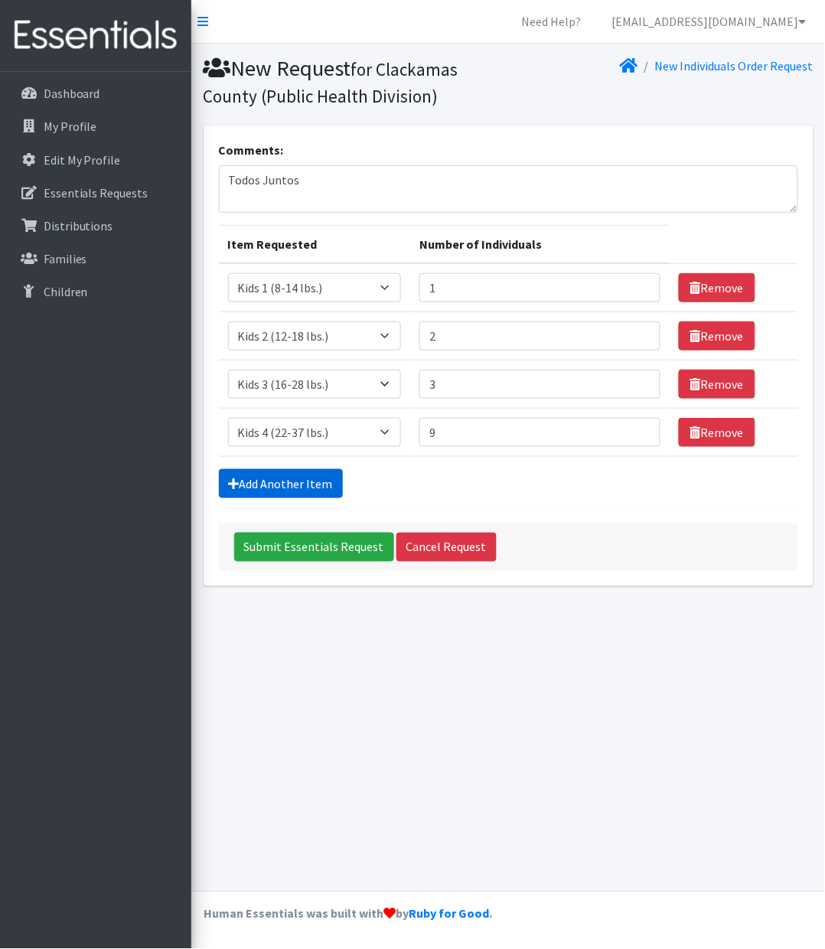
click at [261, 488] on link "Add Another Item" at bounding box center [281, 483] width 124 height 29
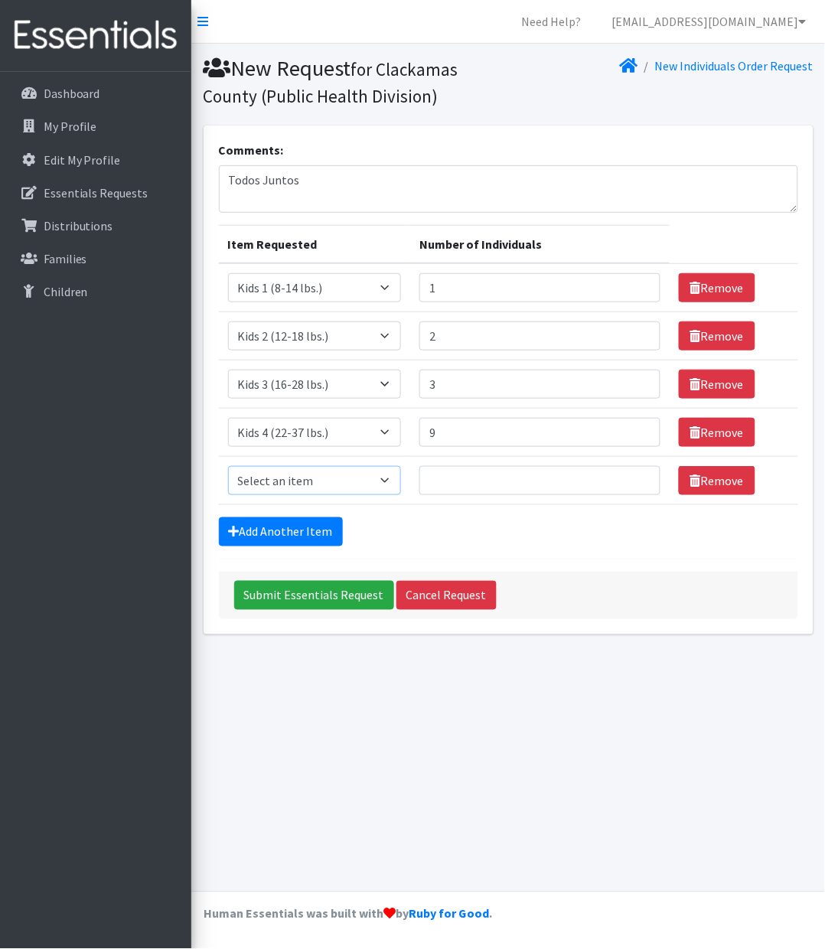
click at [276, 484] on select "Select an item Kids 0 (up to 10 lbs.) Kids 1 (8-14 lbs.) Kids 2 (12-18 lbs.) Ki…" at bounding box center [315, 480] width 174 height 29
select select "4056"
click at [228, 467] on select "Select an item Kids 0 (up to 10 lbs.) Kids 1 (8-14 lbs.) Kids 2 (12-18 lbs.) Ki…" at bounding box center [315, 480] width 174 height 29
click at [458, 486] on input "Number of Individuals" at bounding box center [539, 480] width 241 height 29
type input "10"
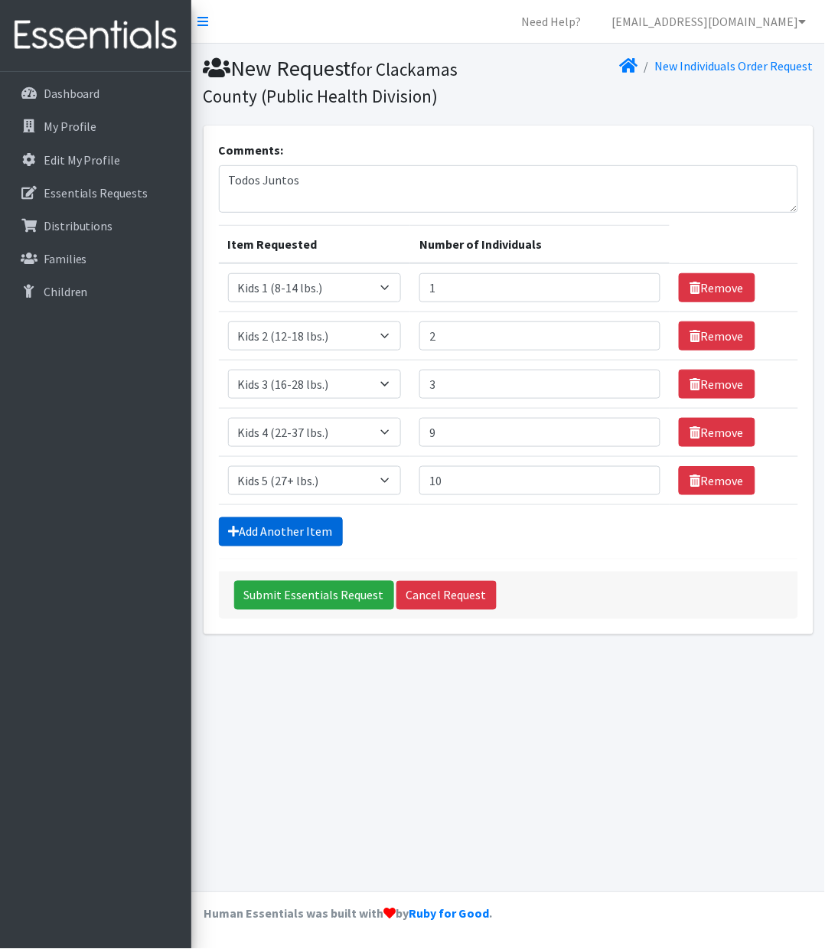
click at [301, 534] on link "Add Another Item" at bounding box center [281, 531] width 124 height 29
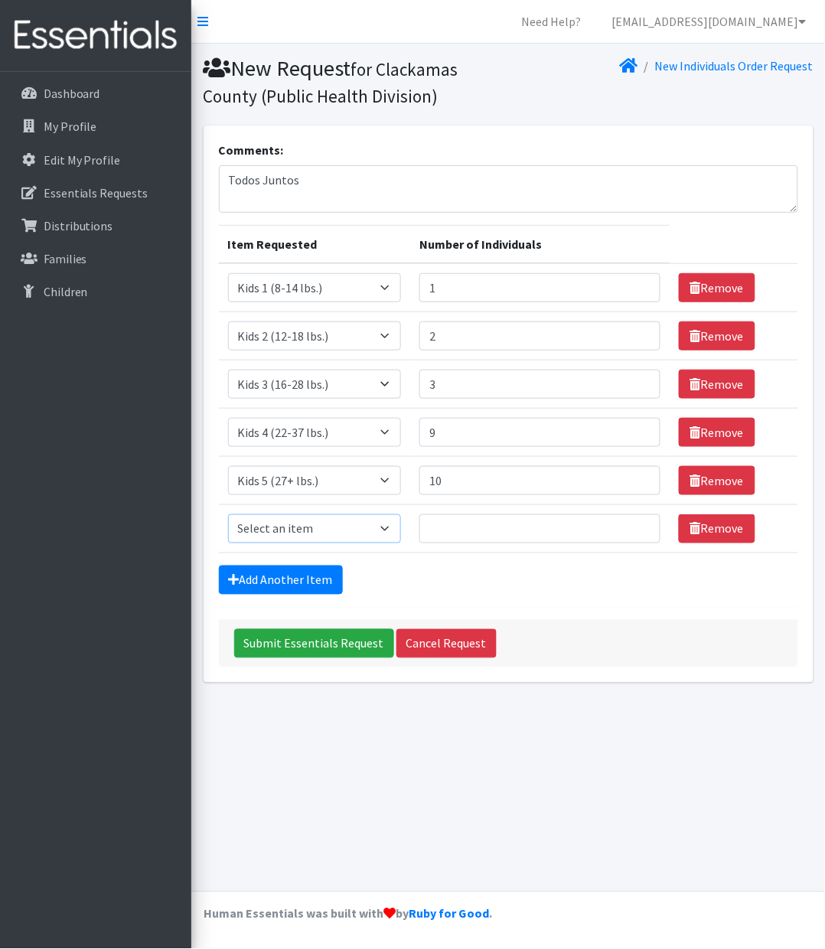
click at [302, 523] on select "Select an item Kids 0 (up to 10 lbs.) Kids 1 (8-14 lbs.) Kids 2 (12-18 lbs.) Ki…" at bounding box center [315, 528] width 174 height 29
select select "4059"
click at [228, 516] on select "Select an item Kids 0 (up to 10 lbs.) Kids 1 (8-14 lbs.) Kids 2 (12-18 lbs.) Ki…" at bounding box center [315, 528] width 174 height 29
click at [467, 528] on input "Number of Individuals" at bounding box center [539, 528] width 241 height 29
type input "6"
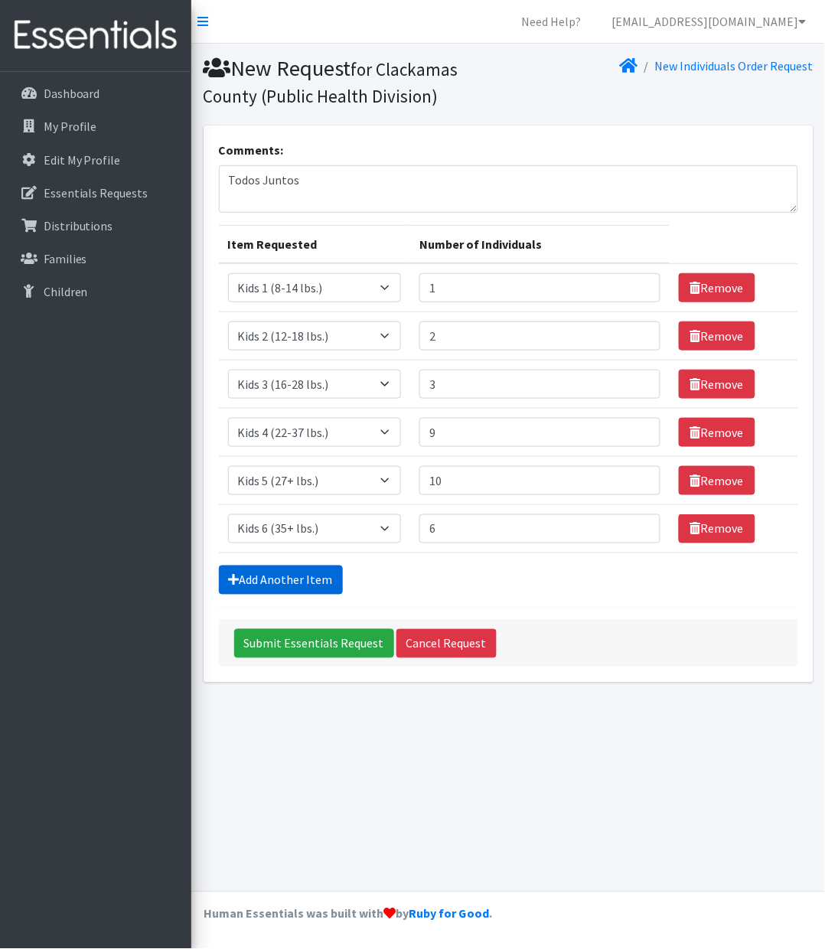
click at [265, 581] on link "Add Another Item" at bounding box center [281, 579] width 124 height 29
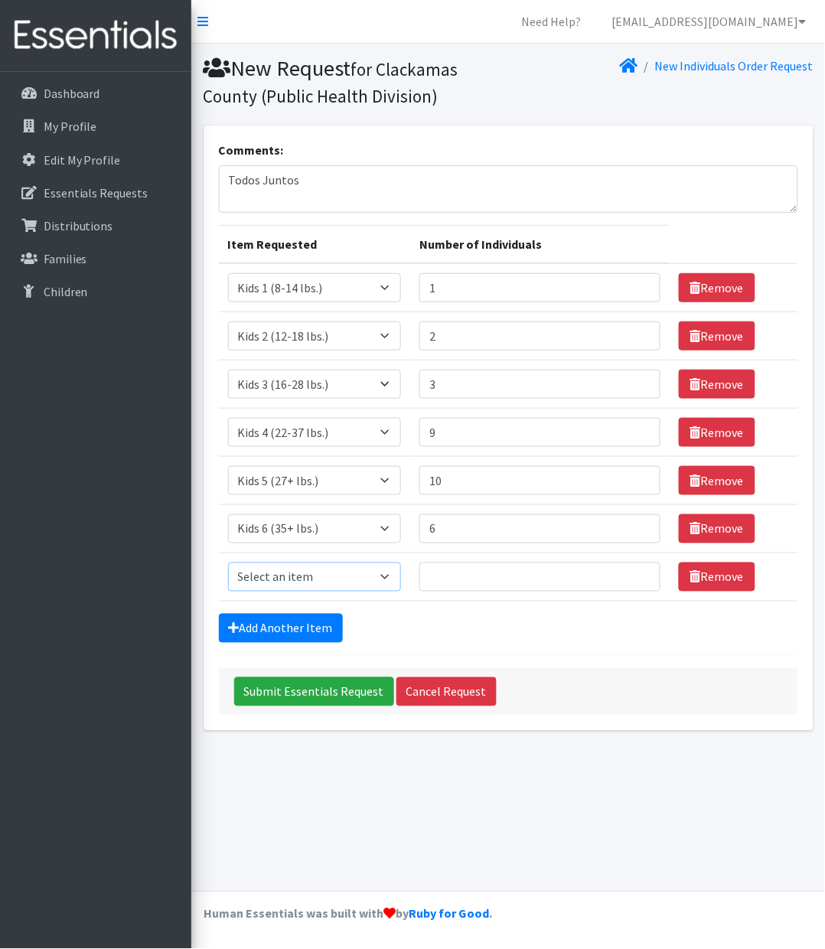
click at [277, 581] on select "Select an item Kids 0 (up to 10 lbs.) Kids 1 (8-14 lbs.) Kids 2 (12-18 lbs.) Ki…" at bounding box center [315, 576] width 174 height 29
select select "11282"
click at [228, 565] on select "Select an item Kids 0 (up to 10 lbs.) Kids 1 (8-14 lbs.) Kids 2 (12-18 lbs.) Ki…" at bounding box center [315, 576] width 174 height 29
click at [448, 580] on input "Number of Individuals" at bounding box center [539, 576] width 241 height 29
type input "10"
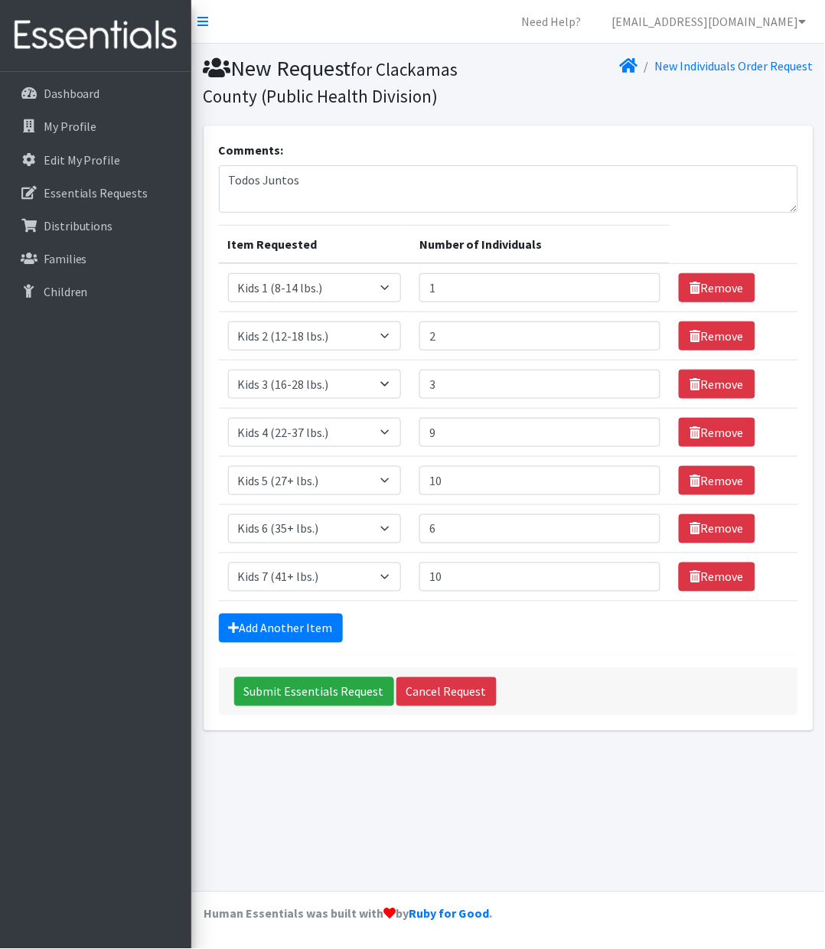
click at [515, 647] on form "Comments: Todos Juntos Item Requested Number of Individuals Item Requested Sele…" at bounding box center [508, 428] width 579 height 575
click at [321, 697] on input "Submit Essentials Request" at bounding box center [314, 691] width 160 height 29
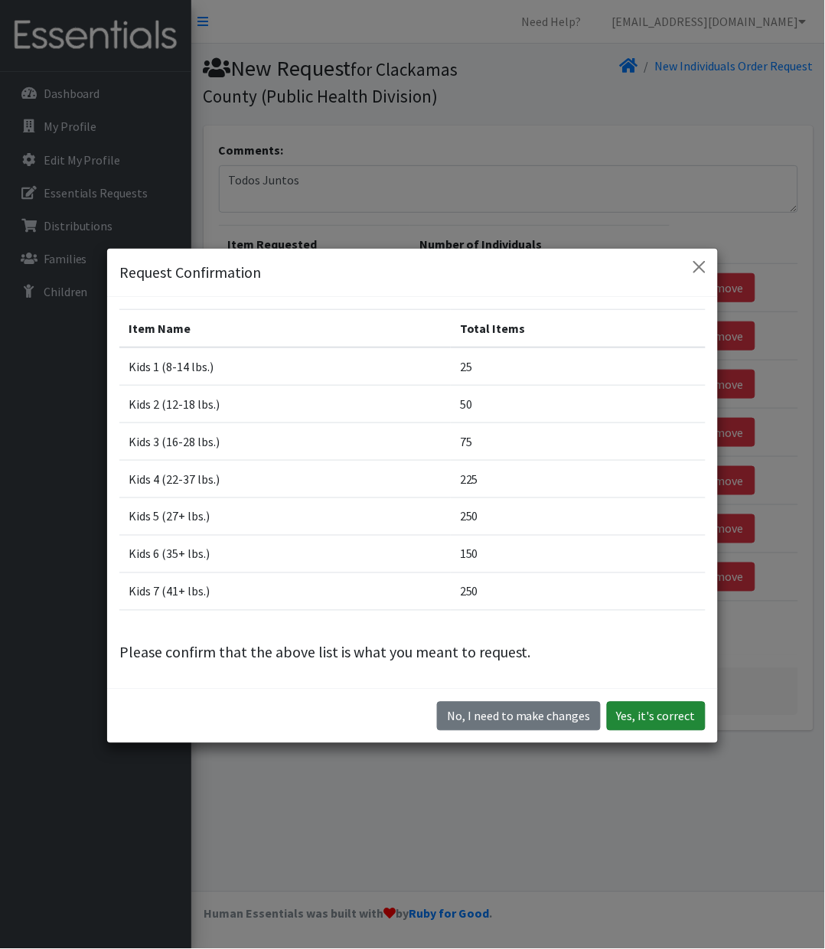
click at [639, 707] on button "Yes, it's correct" at bounding box center [656, 716] width 99 height 29
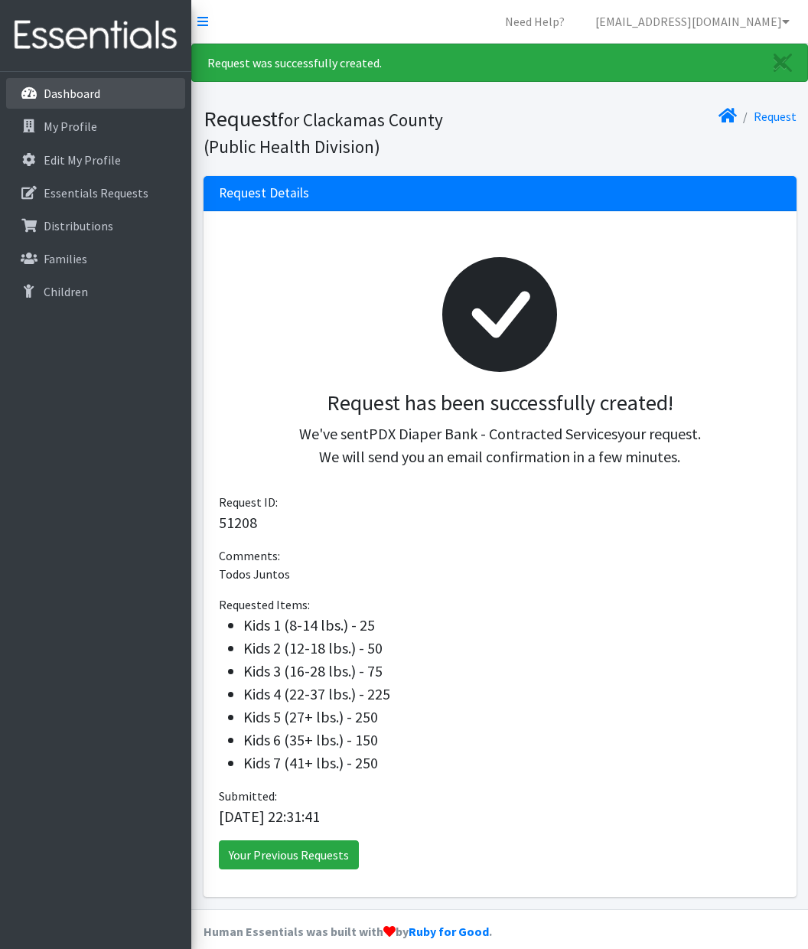
click at [98, 86] on p "Dashboard" at bounding box center [72, 93] width 57 height 15
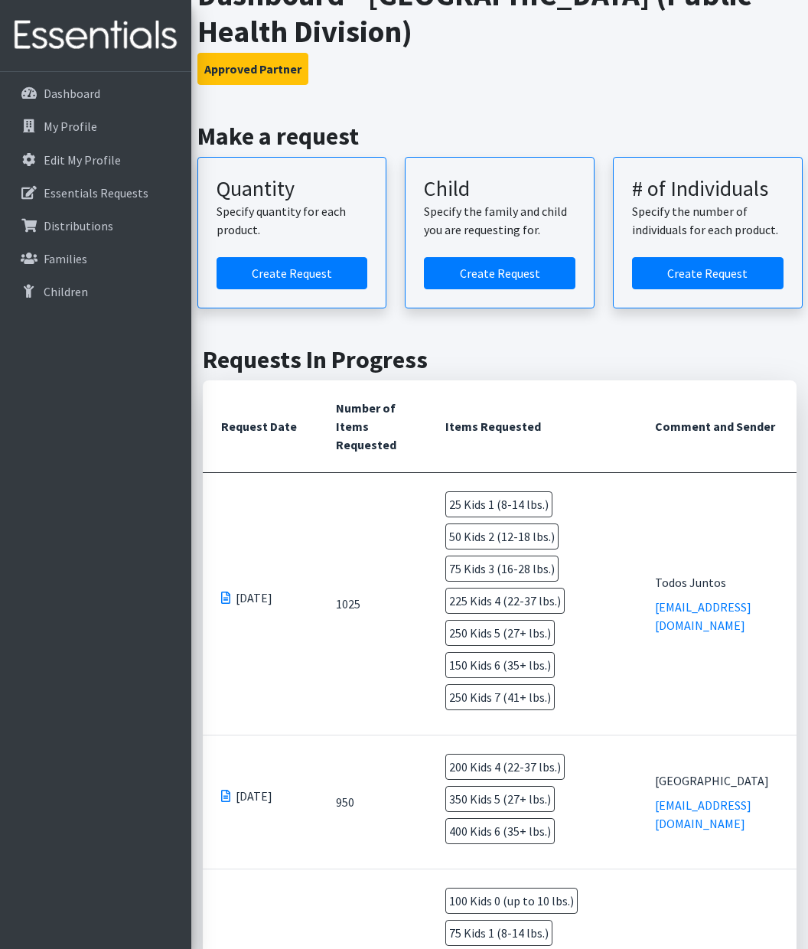
scroll to position [50, 0]
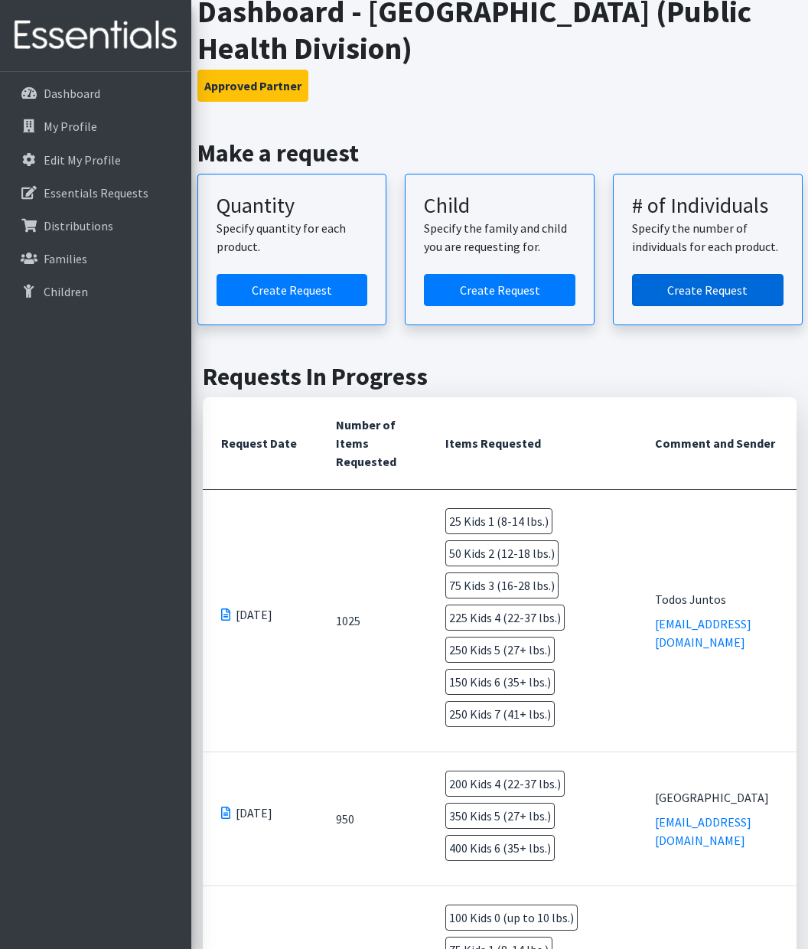
click at [689, 291] on link "Create Request" at bounding box center [707, 290] width 151 height 32
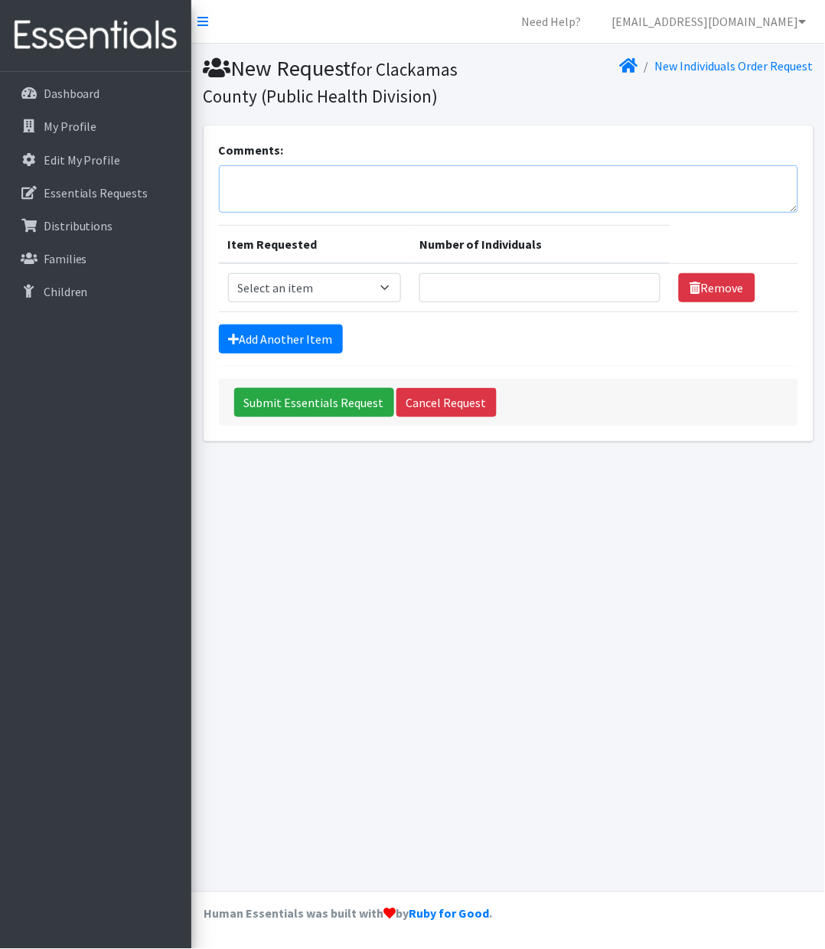
click at [382, 187] on textarea "Comments:" at bounding box center [508, 188] width 579 height 47
type textarea "NWFS"
click at [269, 282] on select "Select an item Kids 0 (up to 10 lbs.) Kids 1 (8-14 lbs.) Kids 2 (12-18 lbs.) Ki…" at bounding box center [315, 287] width 174 height 29
select select "4068"
click at [228, 273] on select "Select an item Kids 0 (up to 10 lbs.) Kids 1 (8-14 lbs.) Kids 2 (12-18 lbs.) Ki…" at bounding box center [315, 287] width 174 height 29
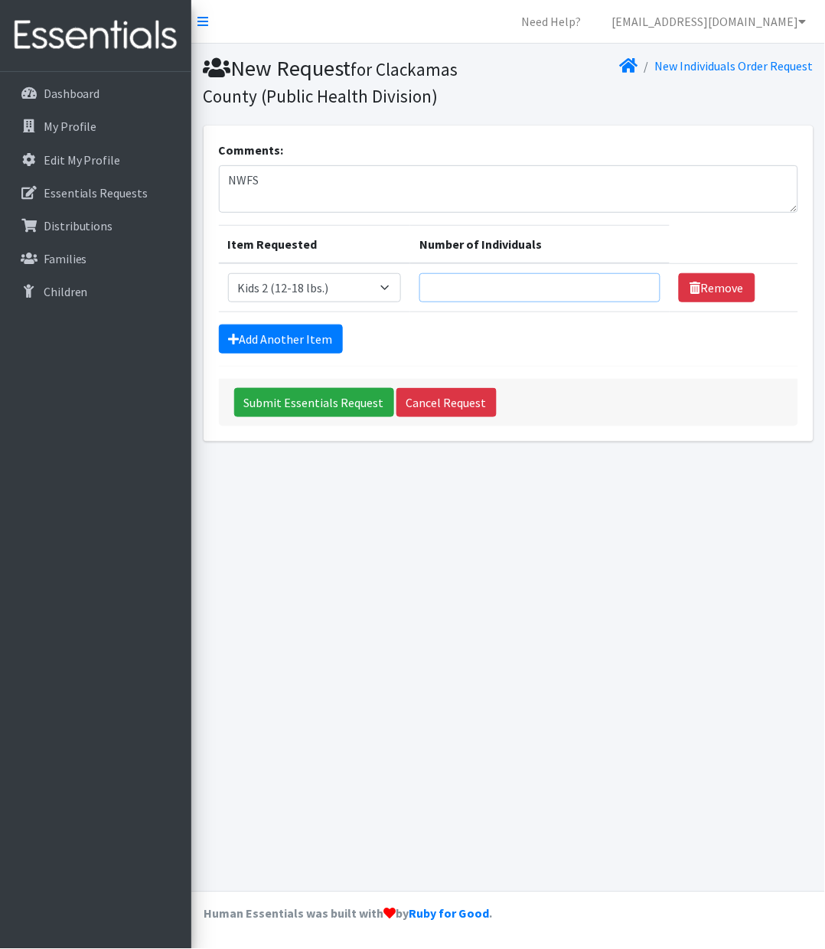
click at [495, 288] on input "Number of Individuals" at bounding box center [539, 287] width 241 height 29
type input "3"
click at [306, 330] on link "Add Another Item" at bounding box center [281, 338] width 124 height 29
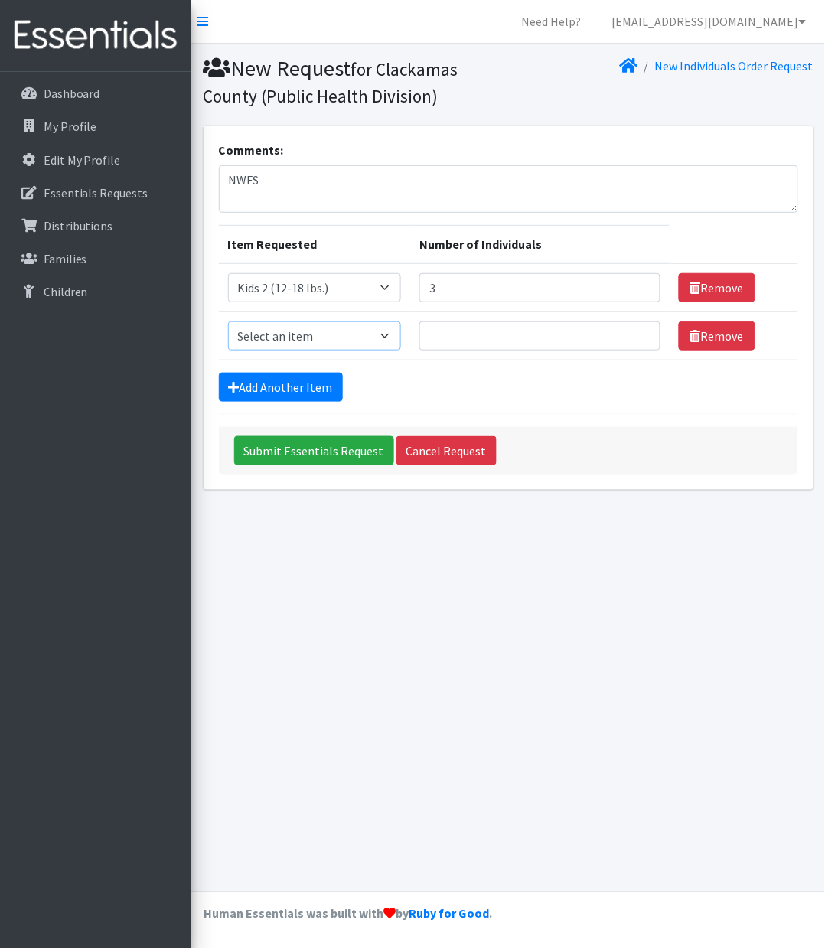
click at [306, 330] on select "Select an item Kids 0 (up to 10 lbs.) Kids 1 (8-14 lbs.) Kids 2 (12-18 lbs.) Ki…" at bounding box center [315, 335] width 174 height 29
select select "4036"
click at [228, 321] on select "Select an item Kids 0 (up to 10 lbs.) Kids 1 (8-14 lbs.) Kids 2 (12-18 lbs.) Ki…" at bounding box center [315, 335] width 174 height 29
click at [447, 338] on input "Number of Individuals" at bounding box center [539, 335] width 241 height 29
type input "3"
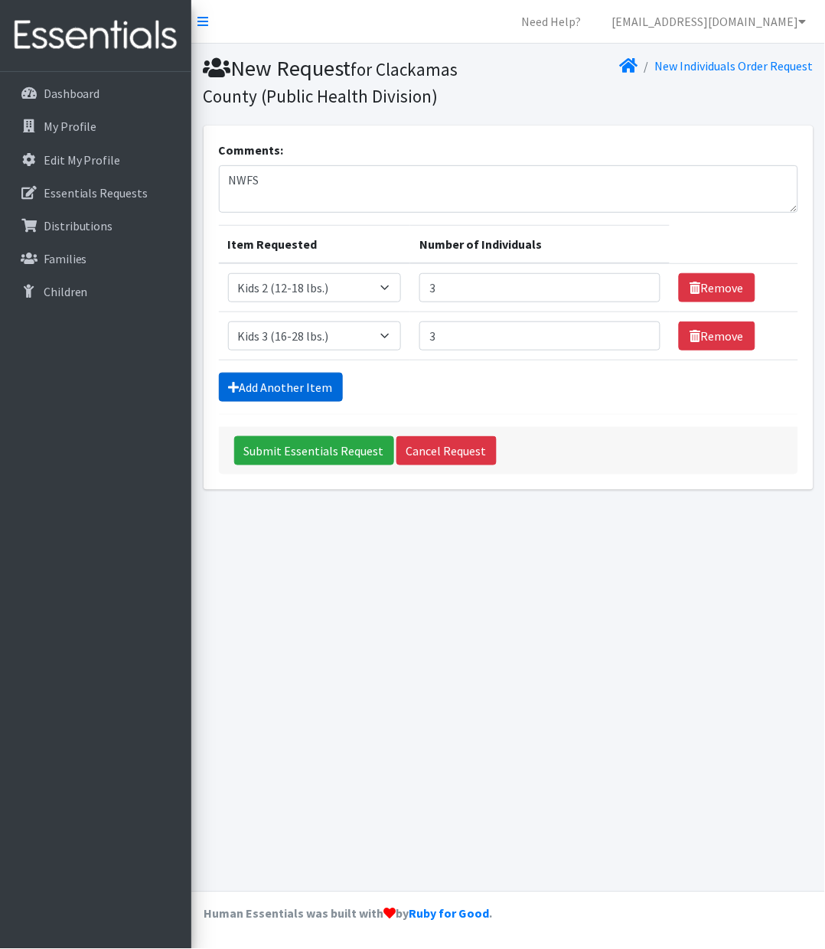
click at [256, 392] on link "Add Another Item" at bounding box center [281, 387] width 124 height 29
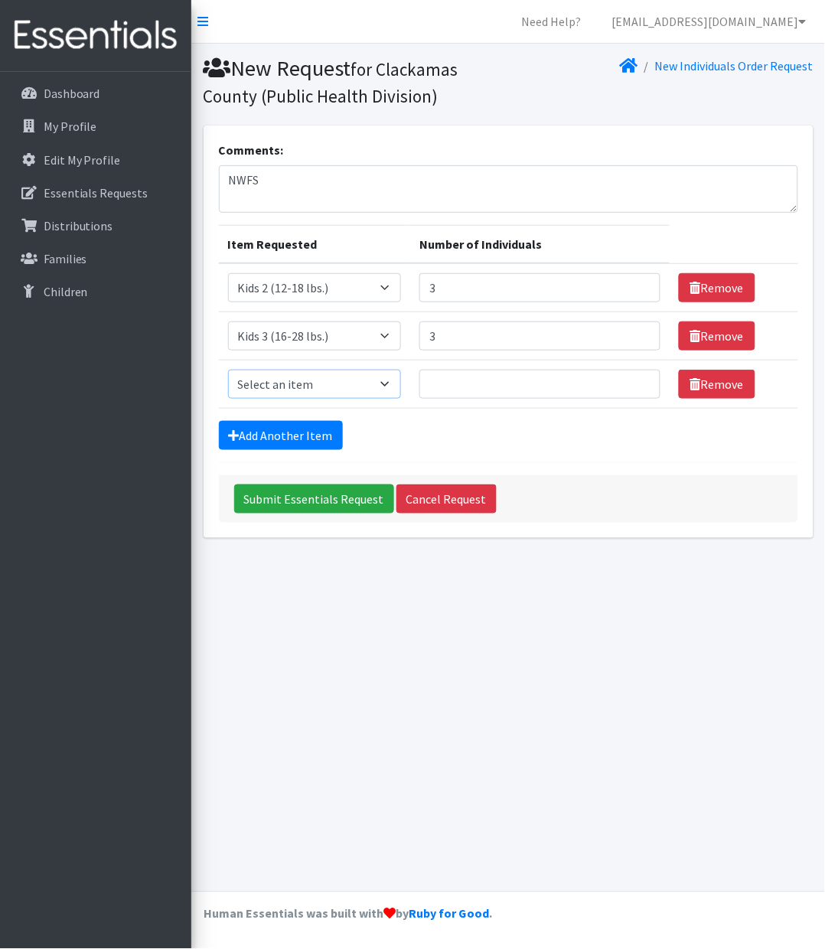
click at [291, 392] on select "Select an item Kids 0 (up to 10 lbs.) Kids 1 (8-14 lbs.) Kids 2 (12-18 lbs.) Ki…" at bounding box center [315, 384] width 174 height 29
select select "4049"
click at [228, 370] on select "Select an item Kids 0 (up to 10 lbs.) Kids 1 (8-14 lbs.) Kids 2 (12-18 lbs.) Ki…" at bounding box center [315, 384] width 174 height 29
click at [448, 389] on input "Number of Individuals" at bounding box center [539, 384] width 241 height 29
type input "9"
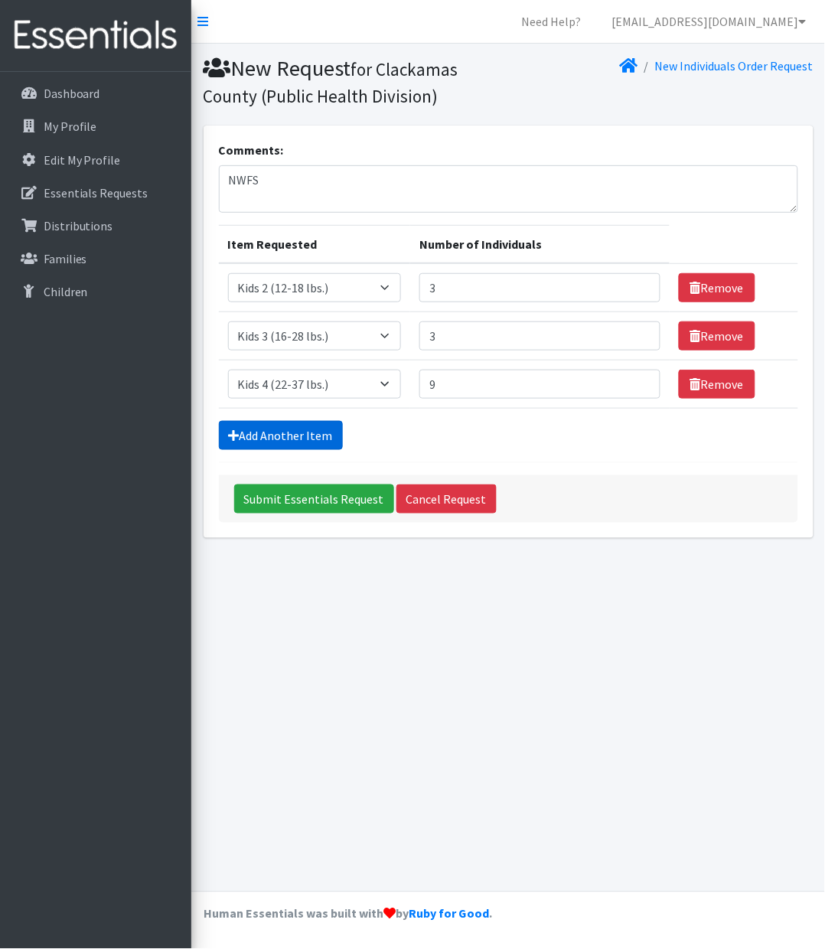
click at [295, 430] on link "Add Another Item" at bounding box center [281, 435] width 124 height 29
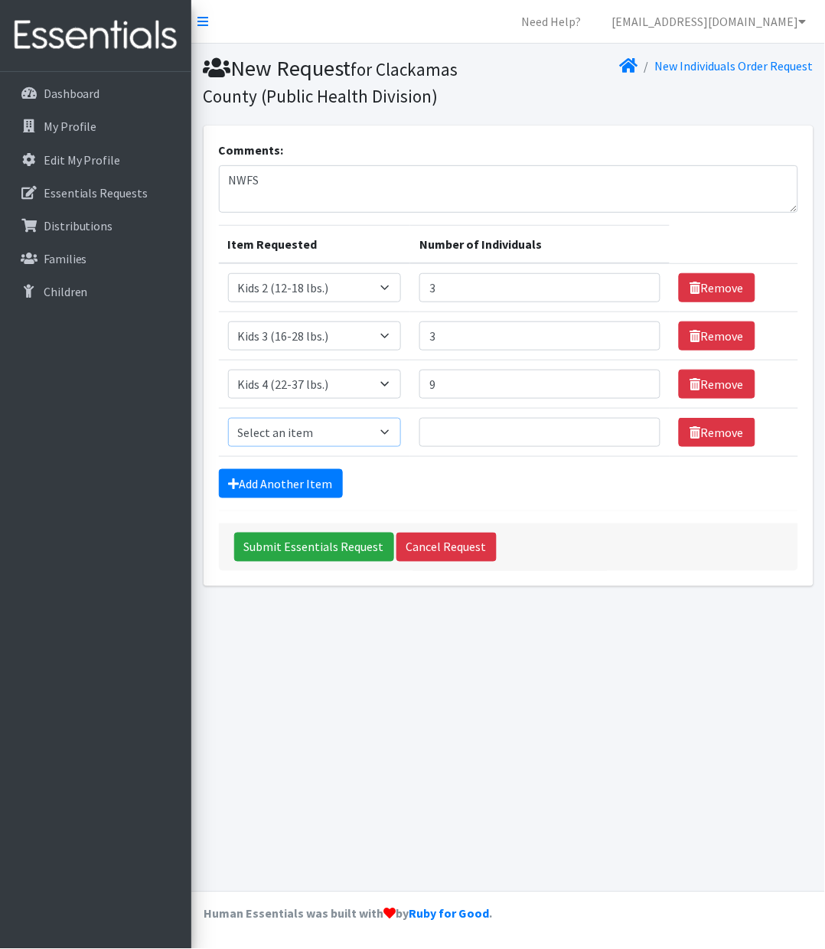
click at [295, 430] on select "Select an item Kids 0 (up to 10 lbs.) Kids 1 (8-14 lbs.) Kids 2 (12-18 lbs.) Ki…" at bounding box center [315, 432] width 174 height 29
select select "4056"
click at [228, 418] on select "Select an item Kids 0 (up to 10 lbs.) Kids 1 (8-14 lbs.) Kids 2 (12-18 lbs.) Ki…" at bounding box center [315, 432] width 174 height 29
click at [455, 430] on input "Number of Individuals" at bounding box center [539, 432] width 241 height 29
type input "10"
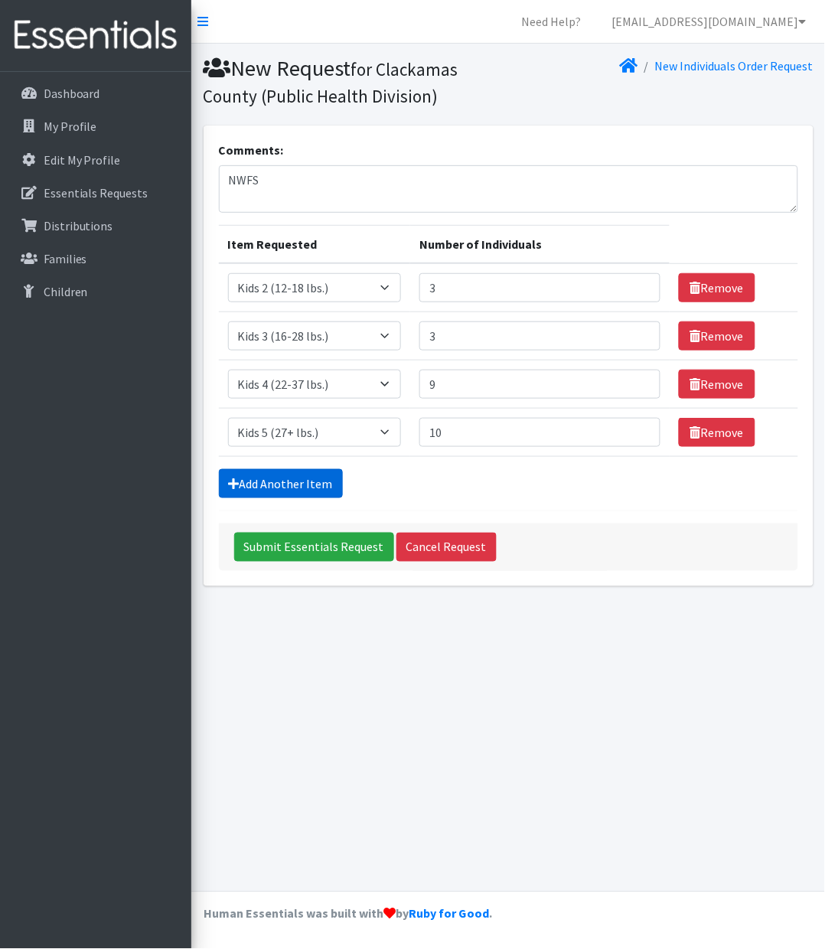
click at [270, 480] on link "Add Another Item" at bounding box center [281, 483] width 124 height 29
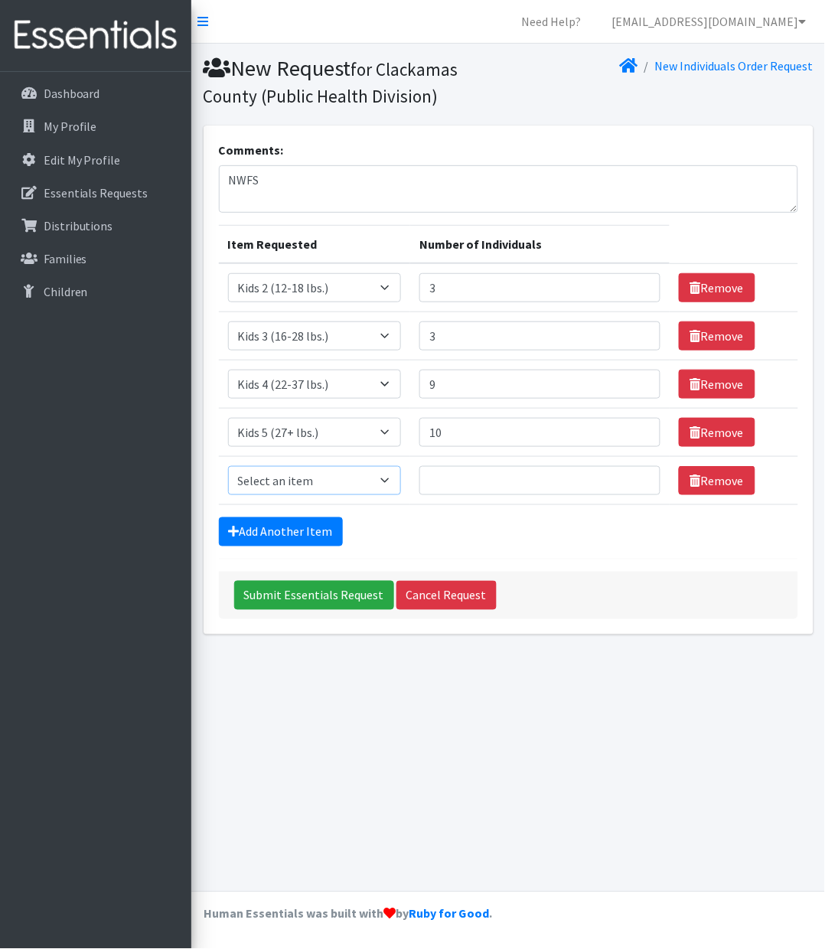
click at [270, 480] on select "Select an item Kids 0 (up to 10 lbs.) Kids 1 (8-14 lbs.) Kids 2 (12-18 lbs.) Ki…" at bounding box center [315, 480] width 174 height 29
select select "4059"
click at [228, 467] on select "Select an item Kids 0 (up to 10 lbs.) Kids 1 (8-14 lbs.) Kids 2 (12-18 lbs.) Ki…" at bounding box center [315, 480] width 174 height 29
click at [458, 480] on input "Number of Individuals" at bounding box center [539, 480] width 241 height 29
type input "6"
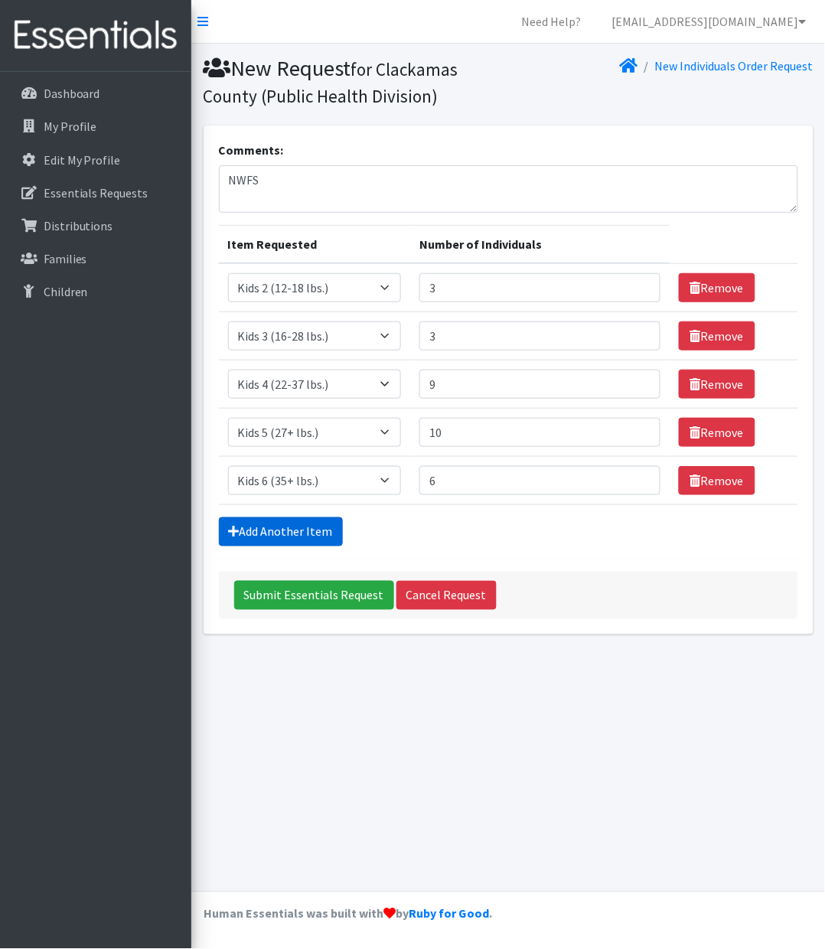
click at [284, 527] on link "Add Another Item" at bounding box center [281, 531] width 124 height 29
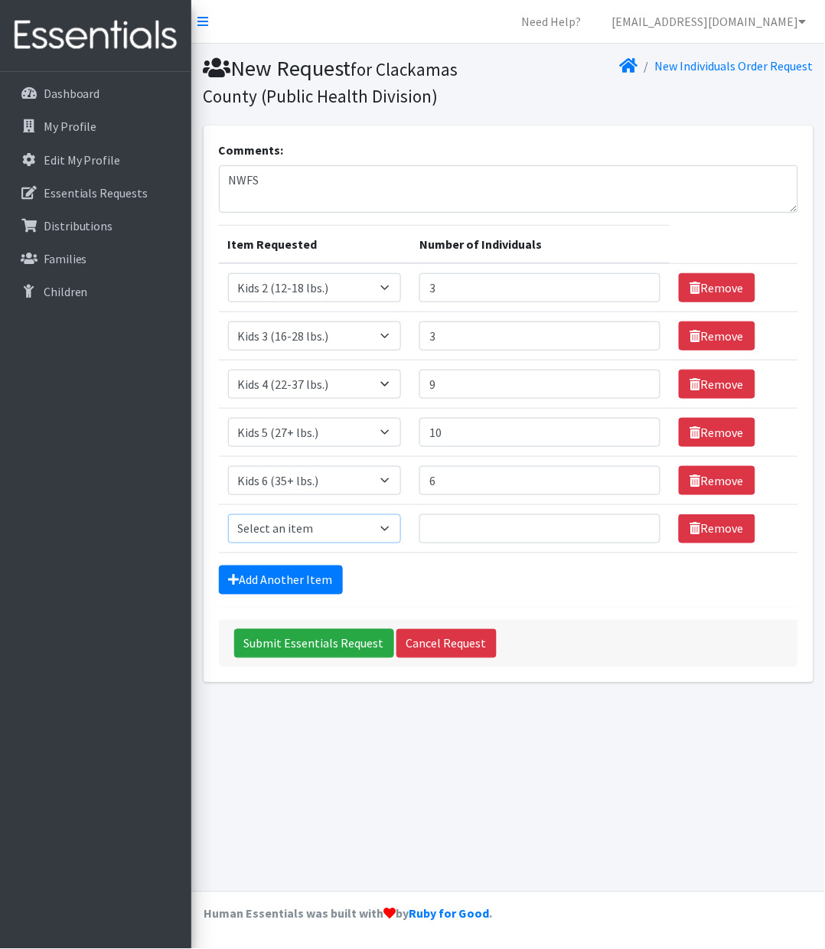
click at [284, 527] on select "Select an item Kids 0 (up to 10 lbs.) Kids 1 (8-14 lbs.) Kids 2 (12-18 lbs.) Ki…" at bounding box center [315, 528] width 174 height 29
select select "11282"
click at [228, 516] on select "Select an item Kids 0 (up to 10 lbs.) Kids 1 (8-14 lbs.) Kids 2 (12-18 lbs.) Ki…" at bounding box center [315, 528] width 174 height 29
click at [488, 526] on input "Number of Individuals" at bounding box center [539, 528] width 241 height 29
type input "8"
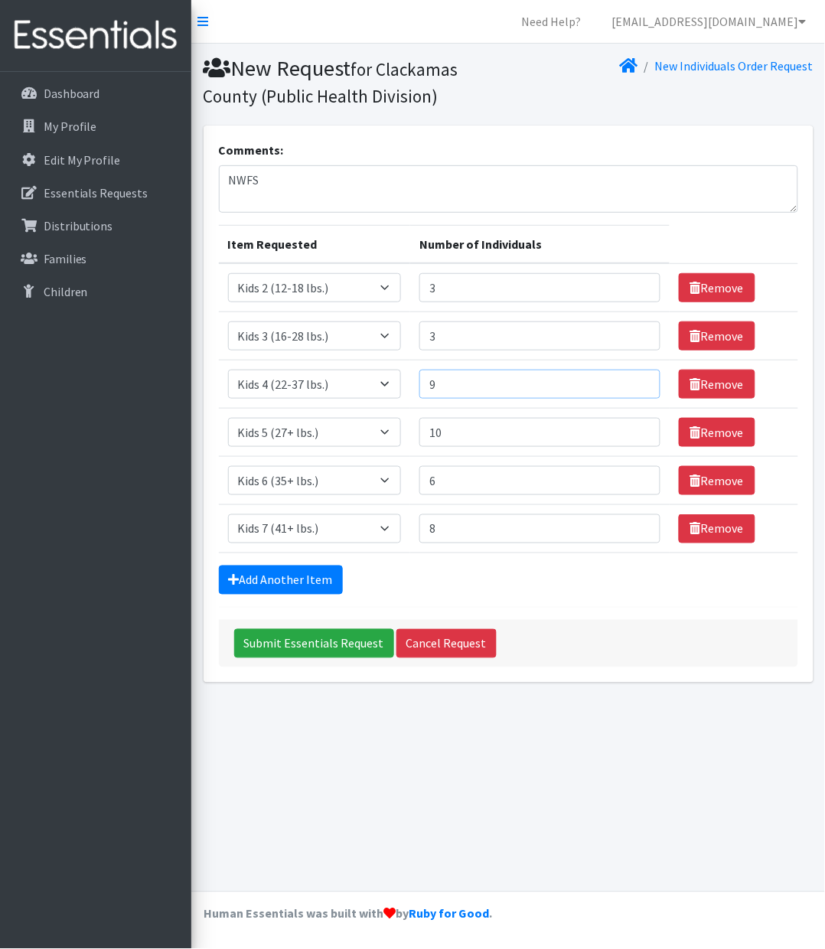
click at [467, 389] on input "9" at bounding box center [539, 384] width 241 height 29
type input "8"
click at [472, 431] on input "10" at bounding box center [539, 432] width 241 height 29
type input "1"
type input "8"
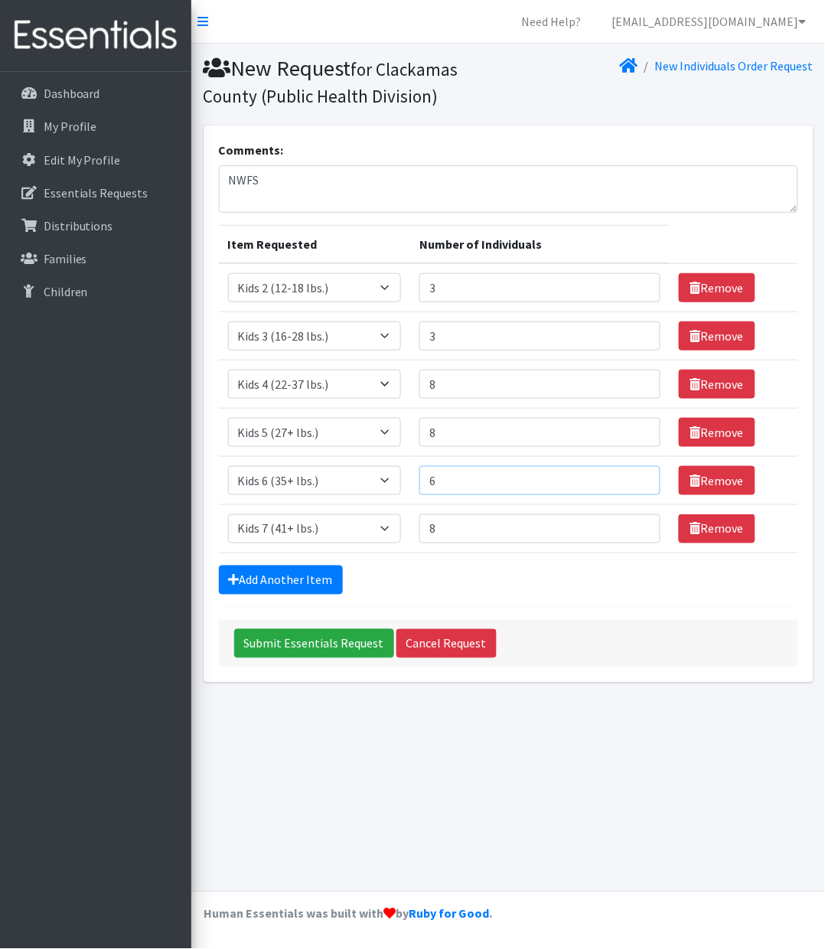
click at [474, 490] on input "6" at bounding box center [539, 480] width 241 height 29
type input "8"
click at [479, 534] on input "8" at bounding box center [539, 528] width 241 height 29
type input "8"
click at [314, 649] on input "Submit Essentials Request" at bounding box center [314, 643] width 160 height 29
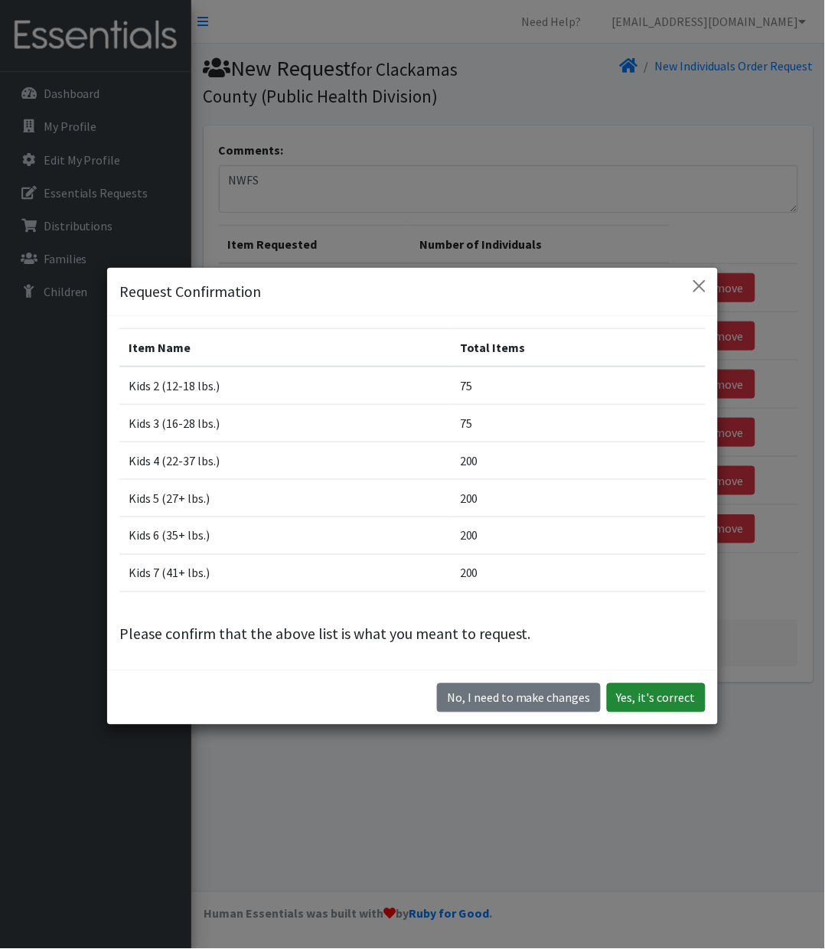
click at [640, 687] on button "Yes, it's correct" at bounding box center [656, 697] width 99 height 29
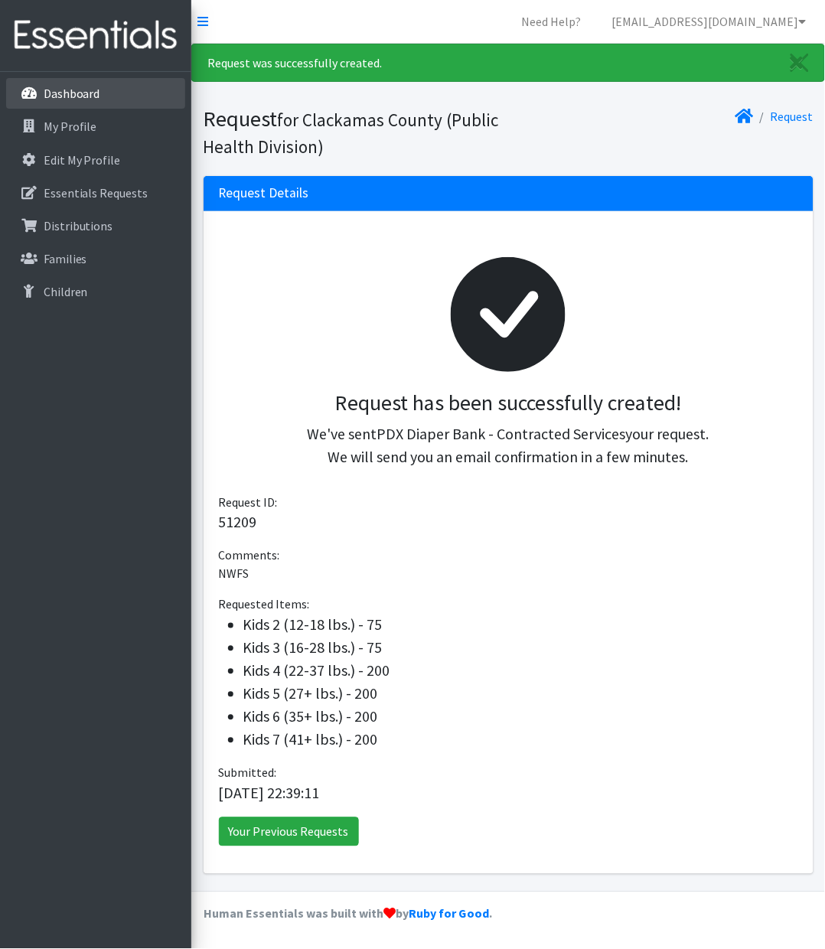
click at [80, 91] on p "Dashboard" at bounding box center [72, 93] width 57 height 15
